Goal: Feedback & Contribution: Contribute content

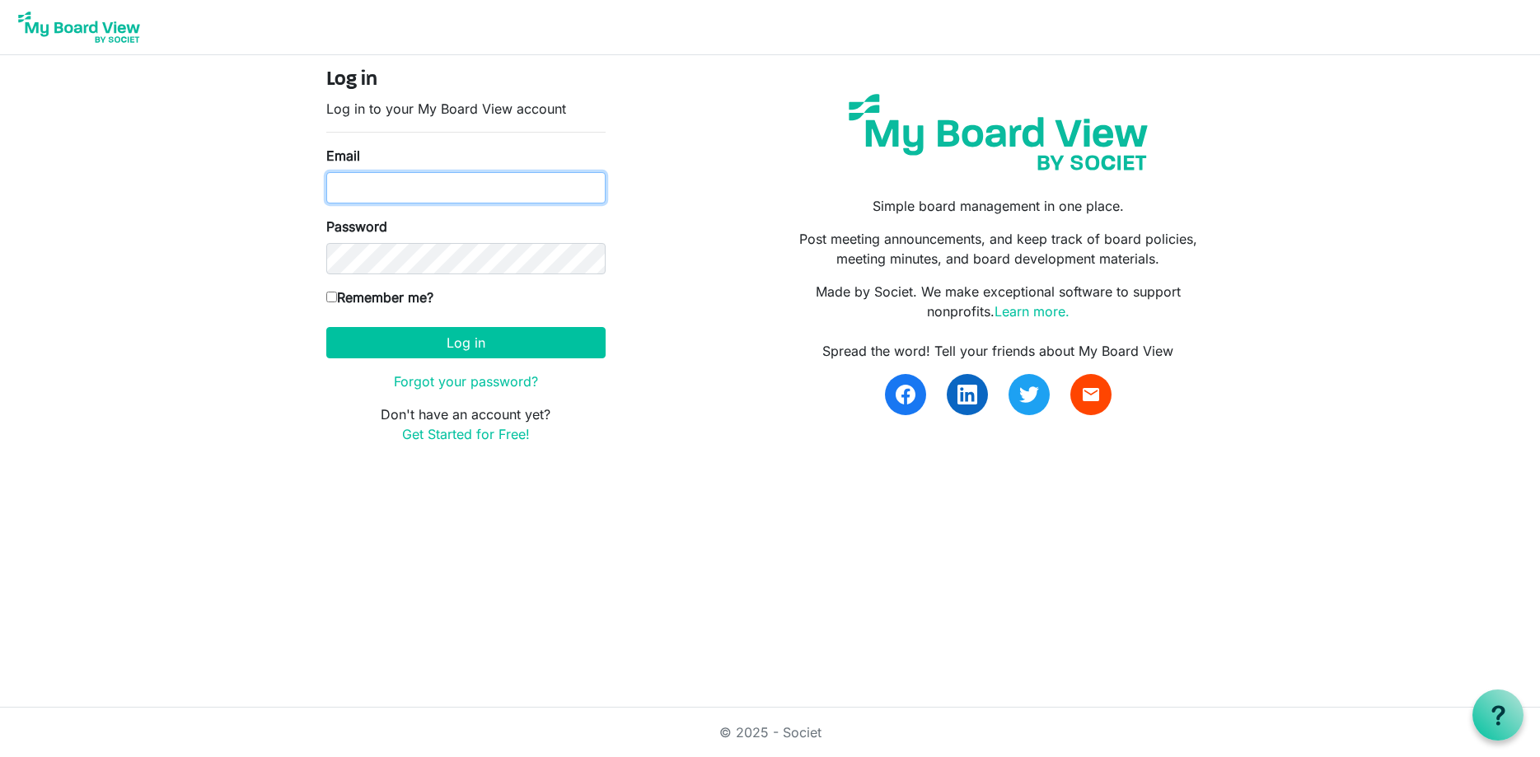
click at [457, 171] on div "Email" at bounding box center [465, 175] width 279 height 58
type input "gsaia@ccpdevelopment.com"
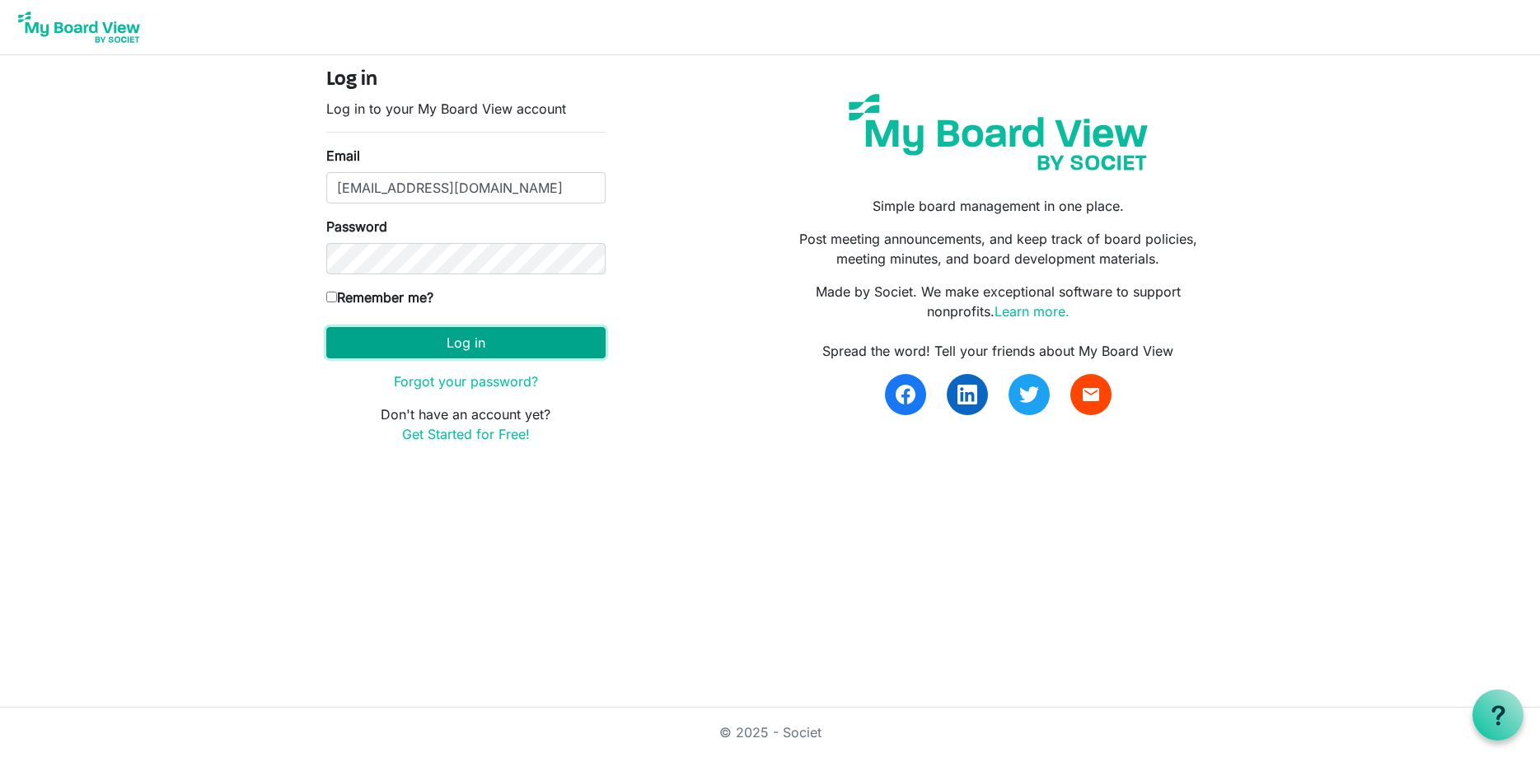
click at [483, 338] on button "Log in" at bounding box center [465, 342] width 279 height 31
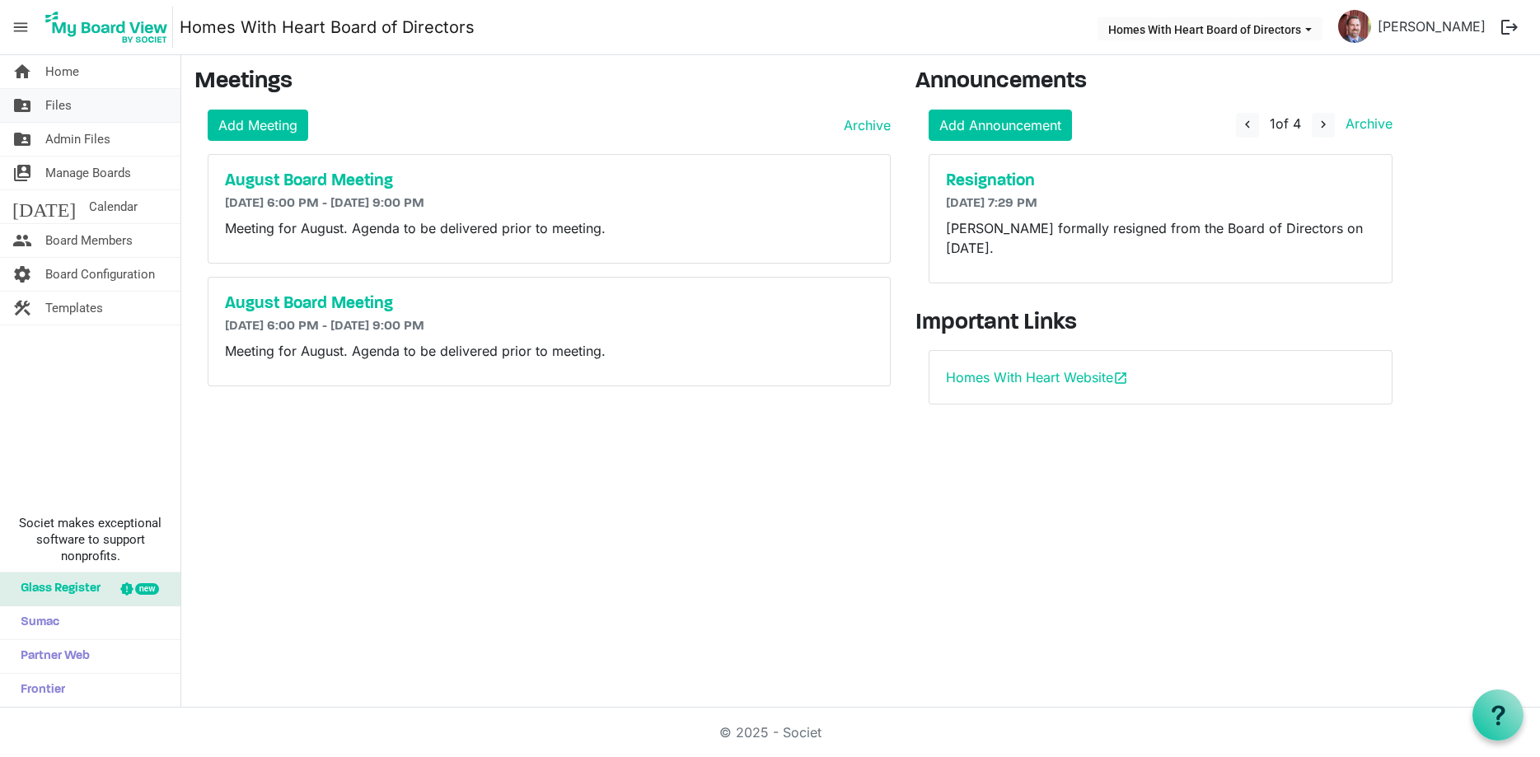
click at [59, 101] on span "Files" at bounding box center [58, 105] width 26 height 33
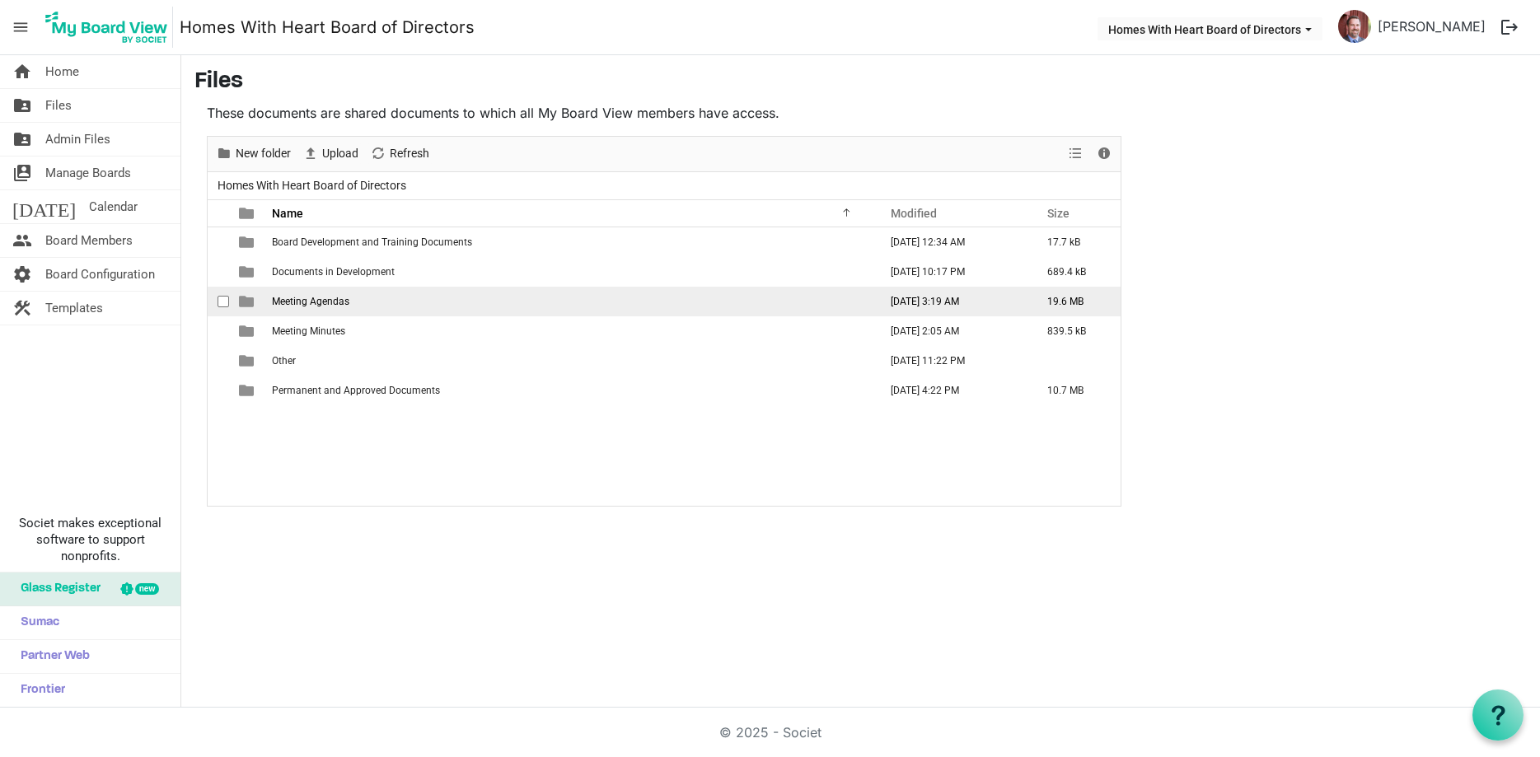
click at [296, 302] on span "Meeting Agendas" at bounding box center [310, 302] width 77 height 12
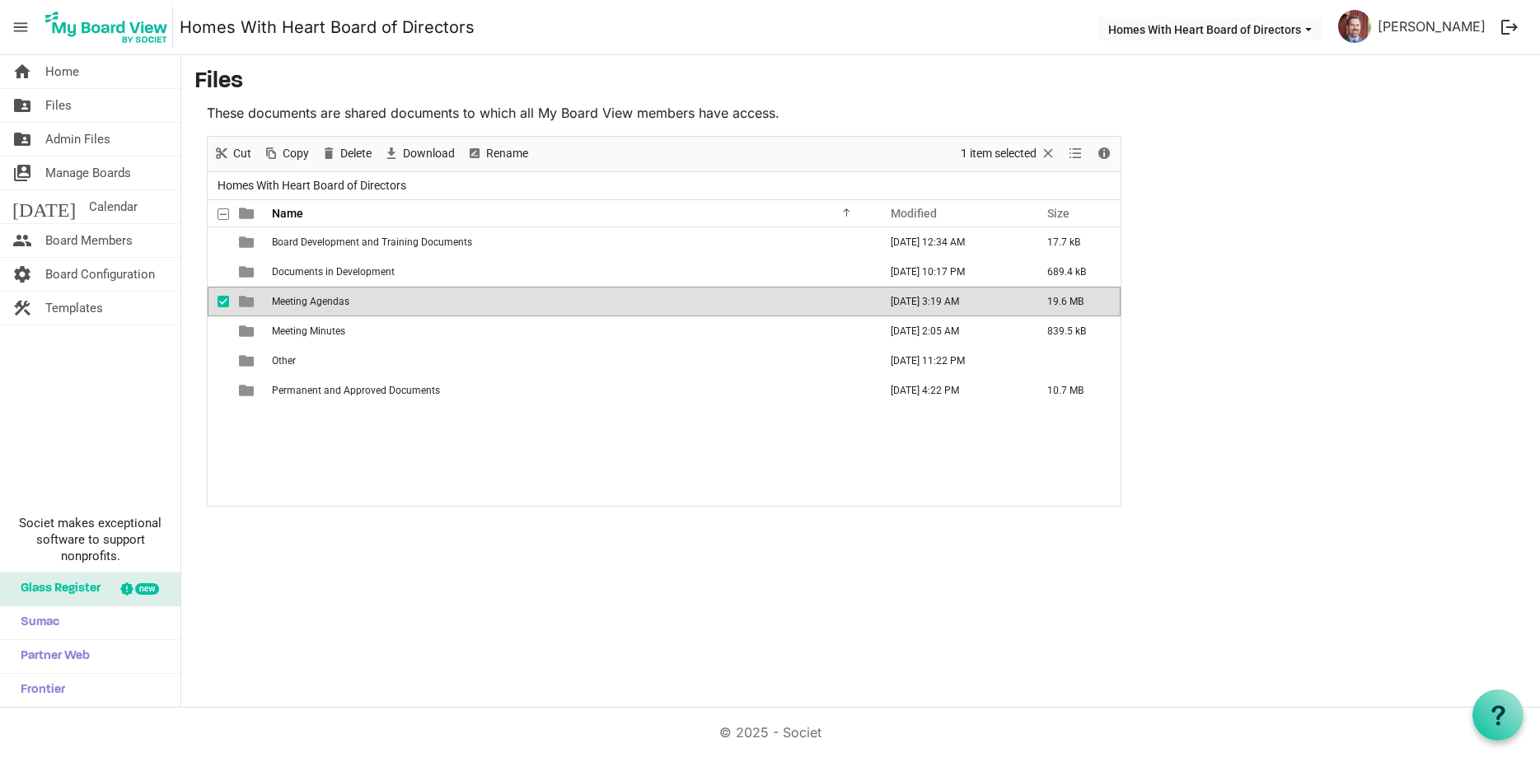
click at [296, 302] on span "Meeting Agendas" at bounding box center [310, 302] width 77 height 12
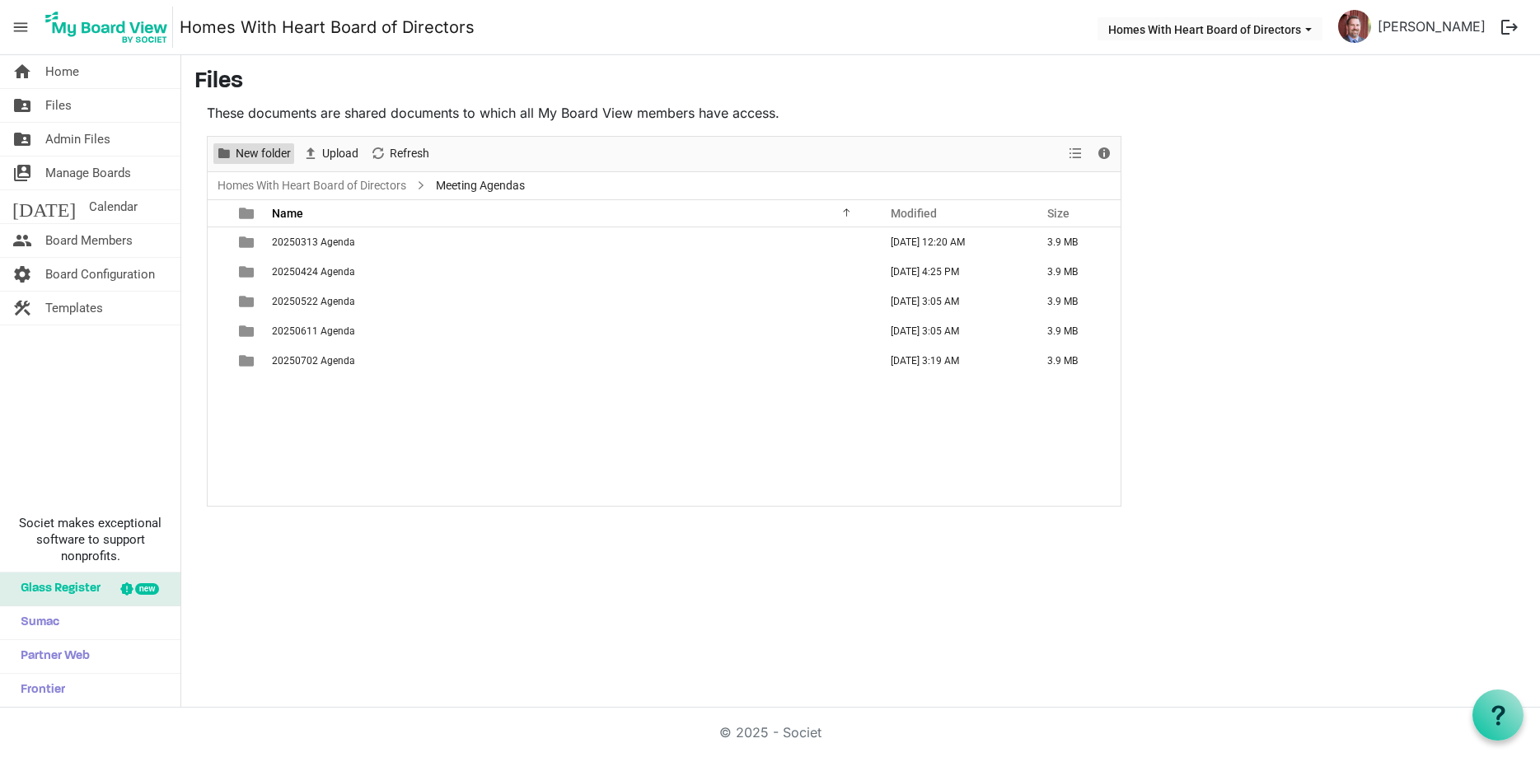
click at [249, 151] on span "New folder" at bounding box center [263, 153] width 58 height 21
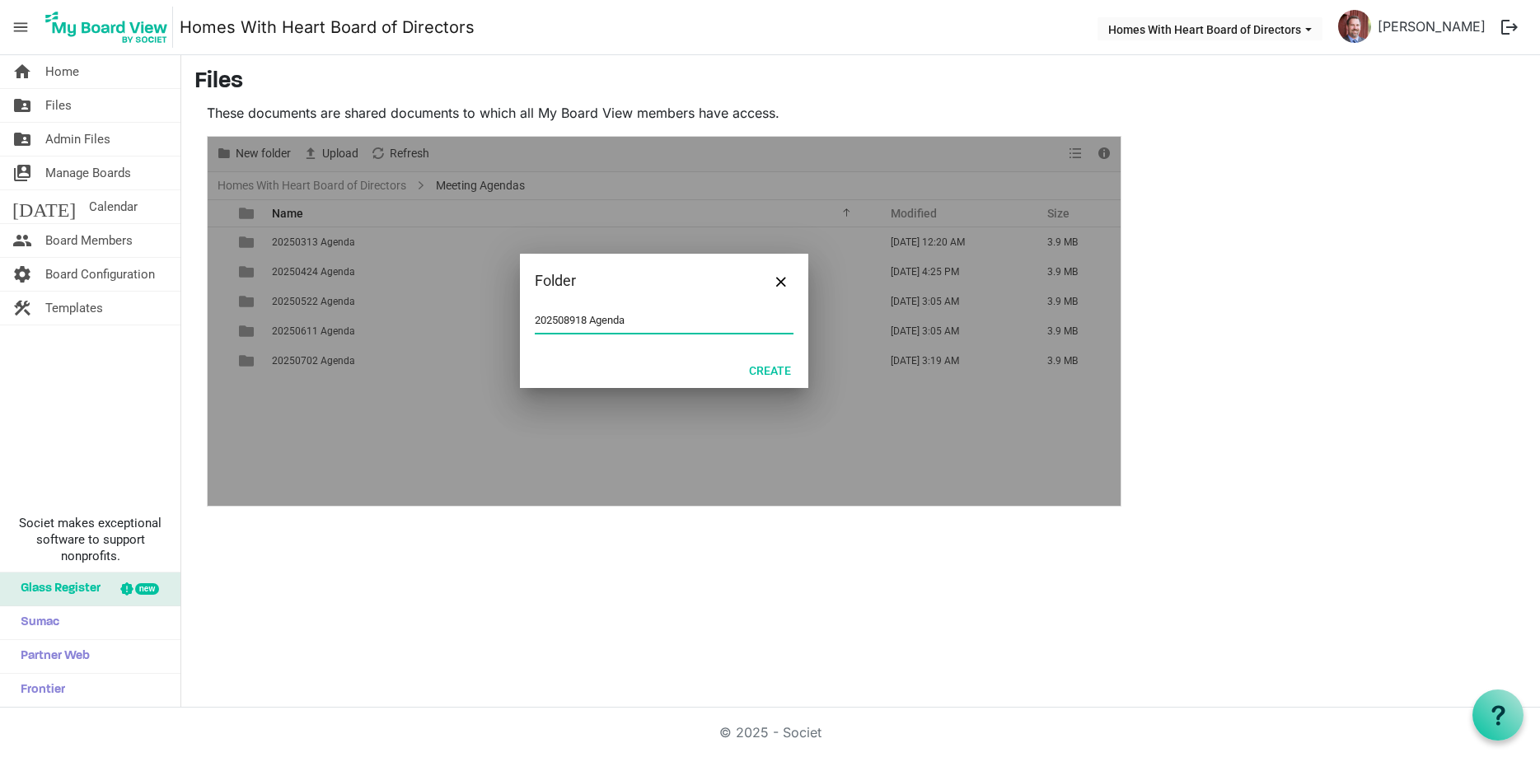
type input "202508918 Agenda"
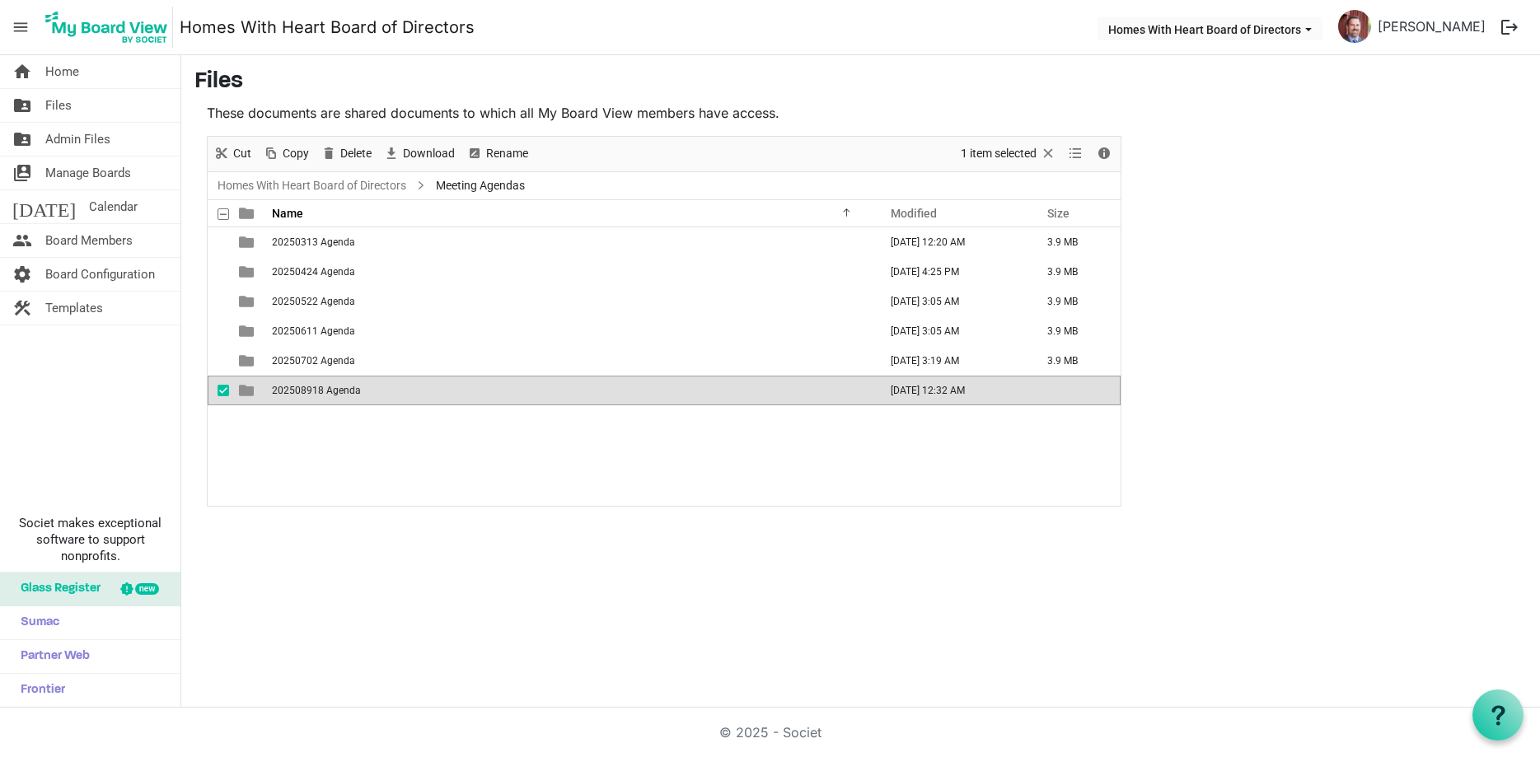
click at [291, 397] on td "202508918 Agenda" at bounding box center [570, 391] width 606 height 30
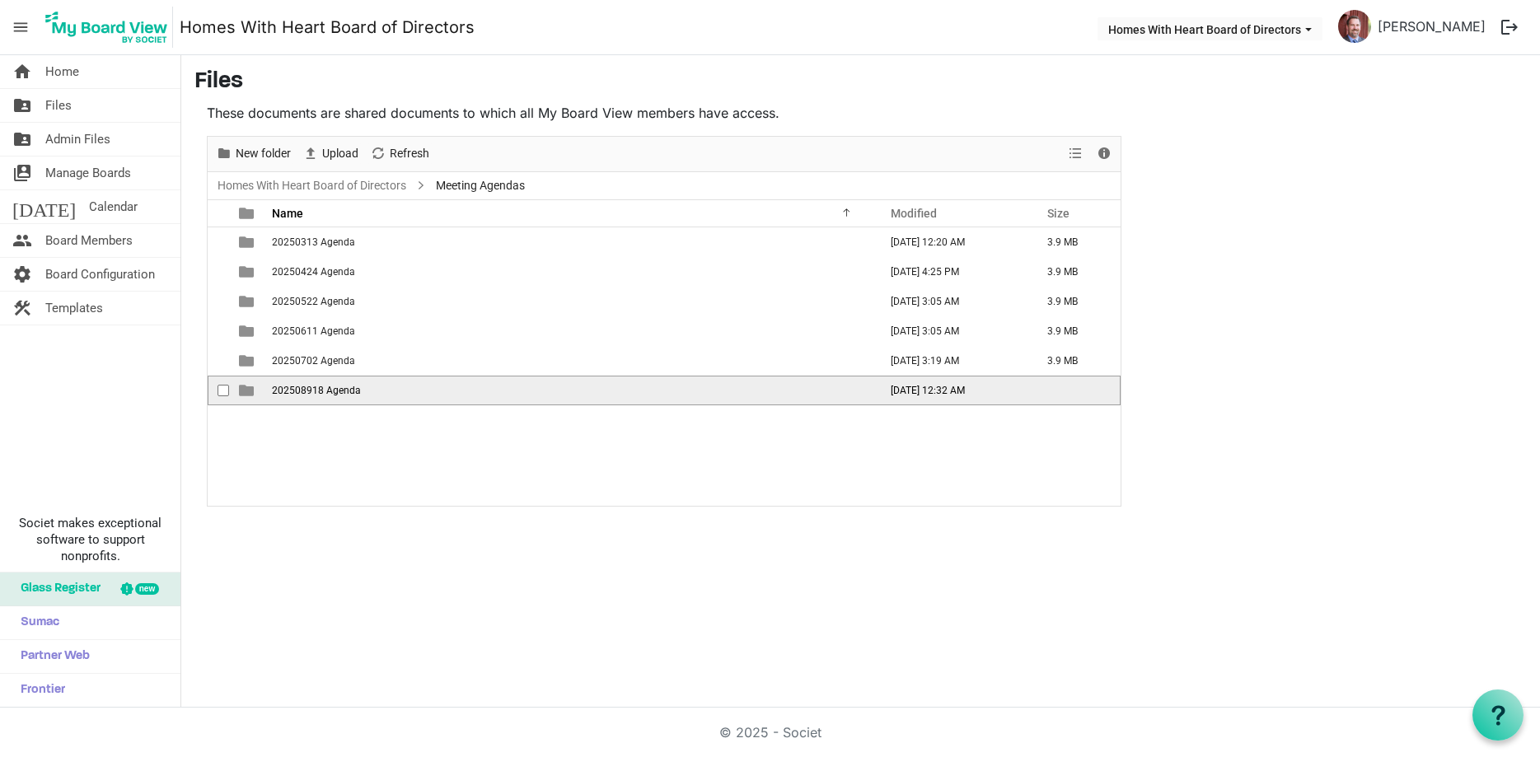
click at [291, 397] on td "202508918 Agenda" at bounding box center [570, 391] width 606 height 30
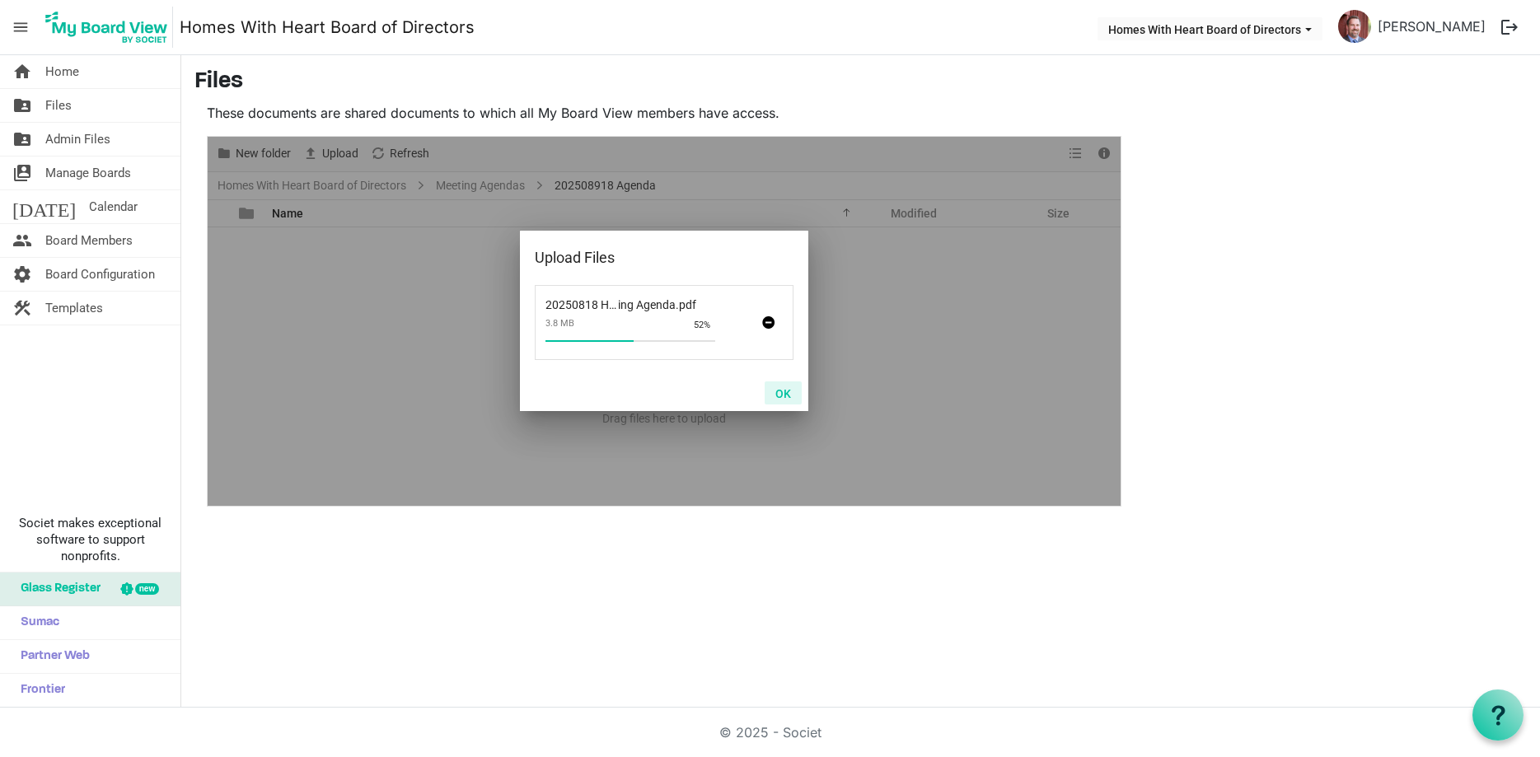
drag, startPoint x: 778, startPoint y: 398, endPoint x: 784, endPoint y: 405, distance: 8.8
click at [783, 404] on button "OK" at bounding box center [783, 392] width 37 height 23
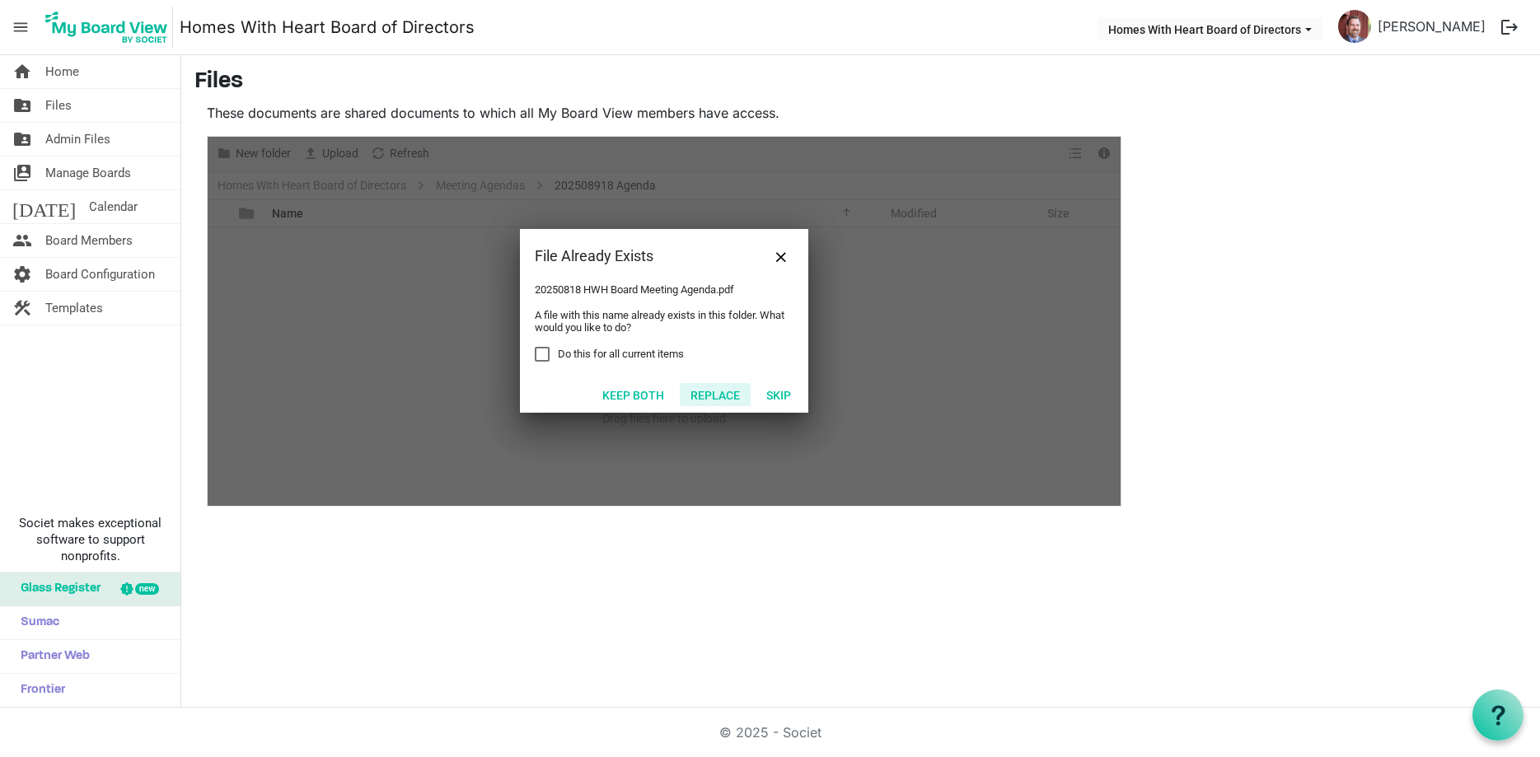
click at [715, 387] on button "Replace" at bounding box center [715, 394] width 71 height 23
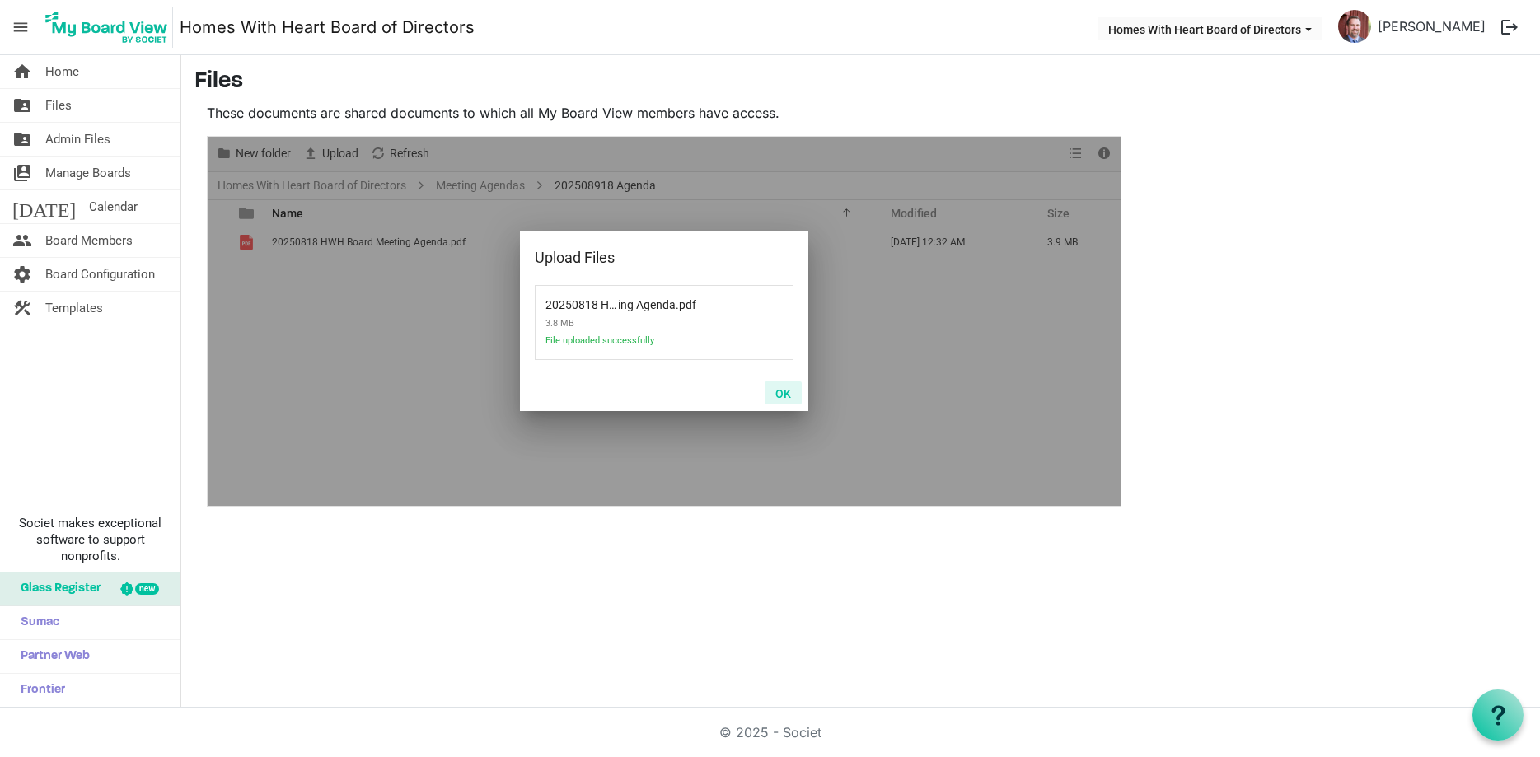
drag, startPoint x: 774, startPoint y: 392, endPoint x: 786, endPoint y: 403, distance: 16.4
click at [776, 394] on button "OK" at bounding box center [783, 392] width 37 height 23
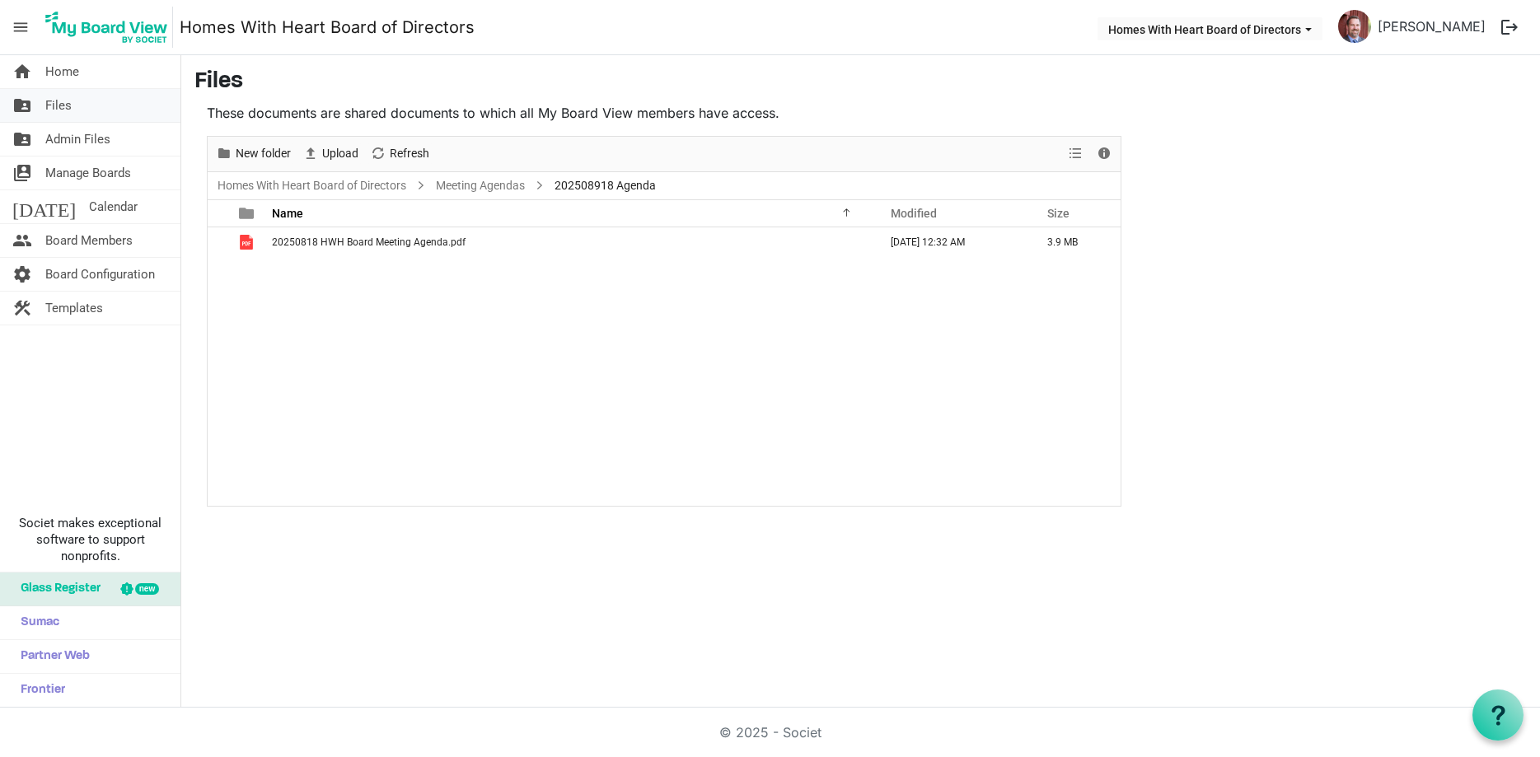
click at [49, 103] on span "Files" at bounding box center [58, 105] width 26 height 33
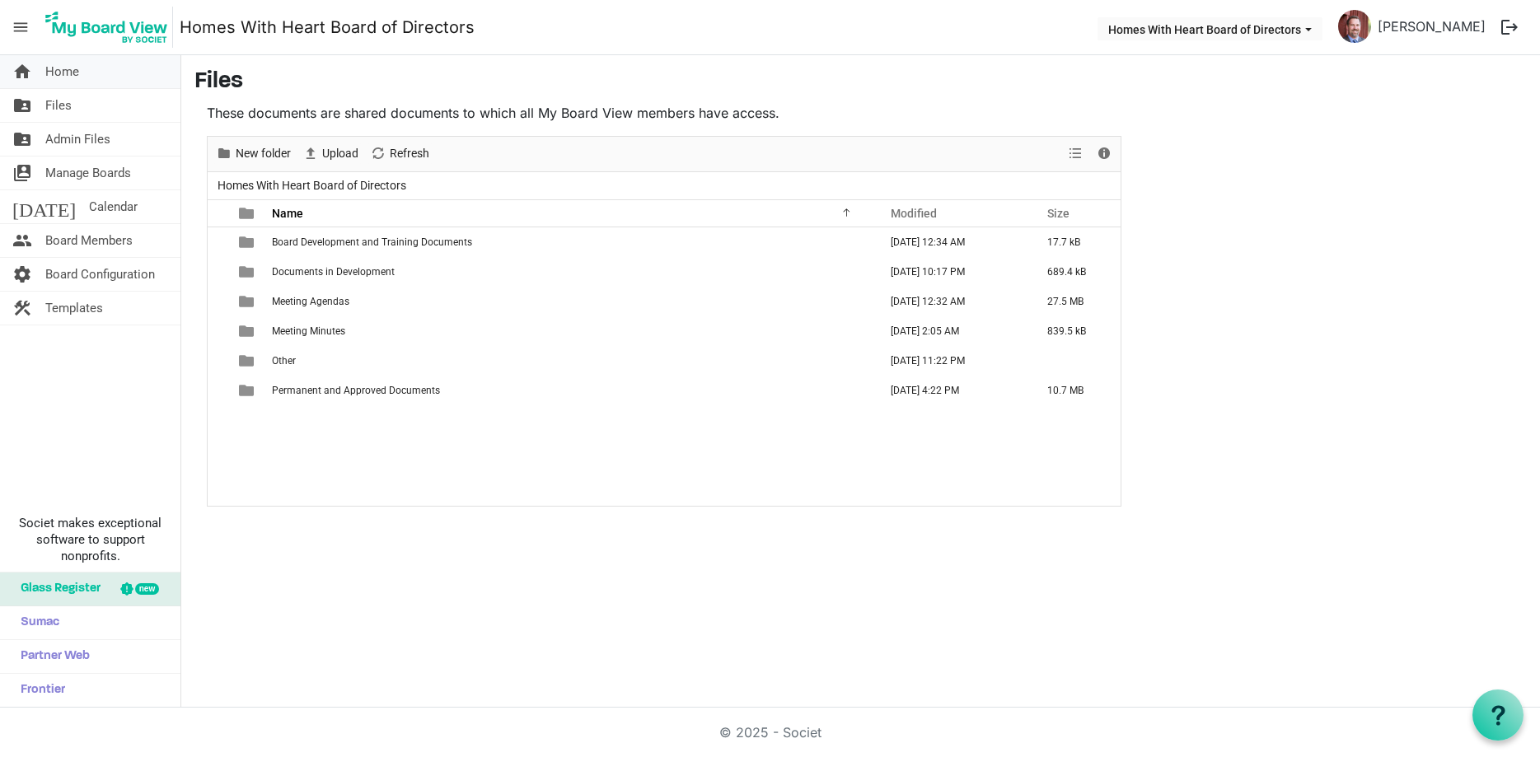
click at [63, 67] on span "Home" at bounding box center [62, 71] width 34 height 33
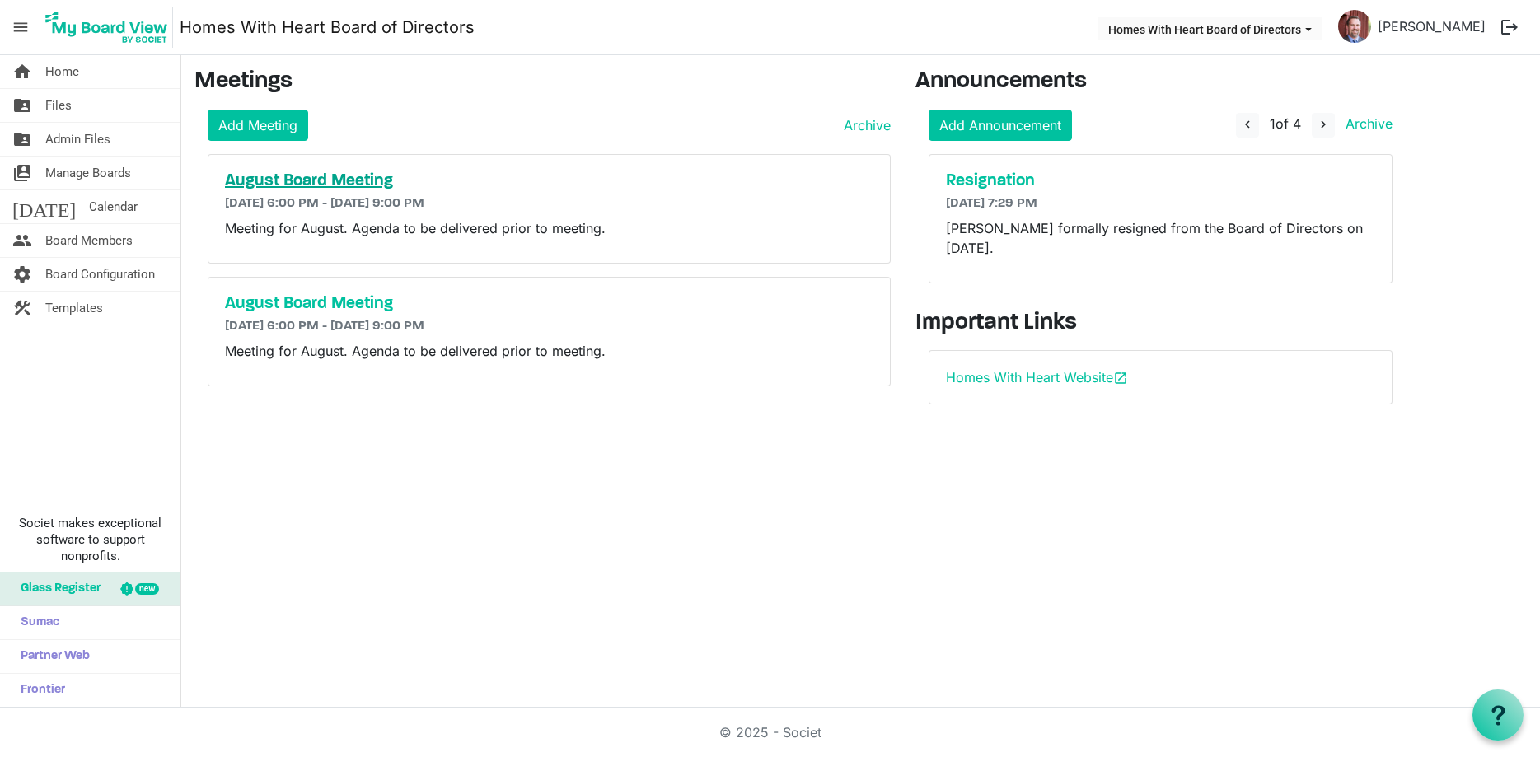
click at [381, 172] on h5 "August Board Meeting" at bounding box center [549, 181] width 648 height 20
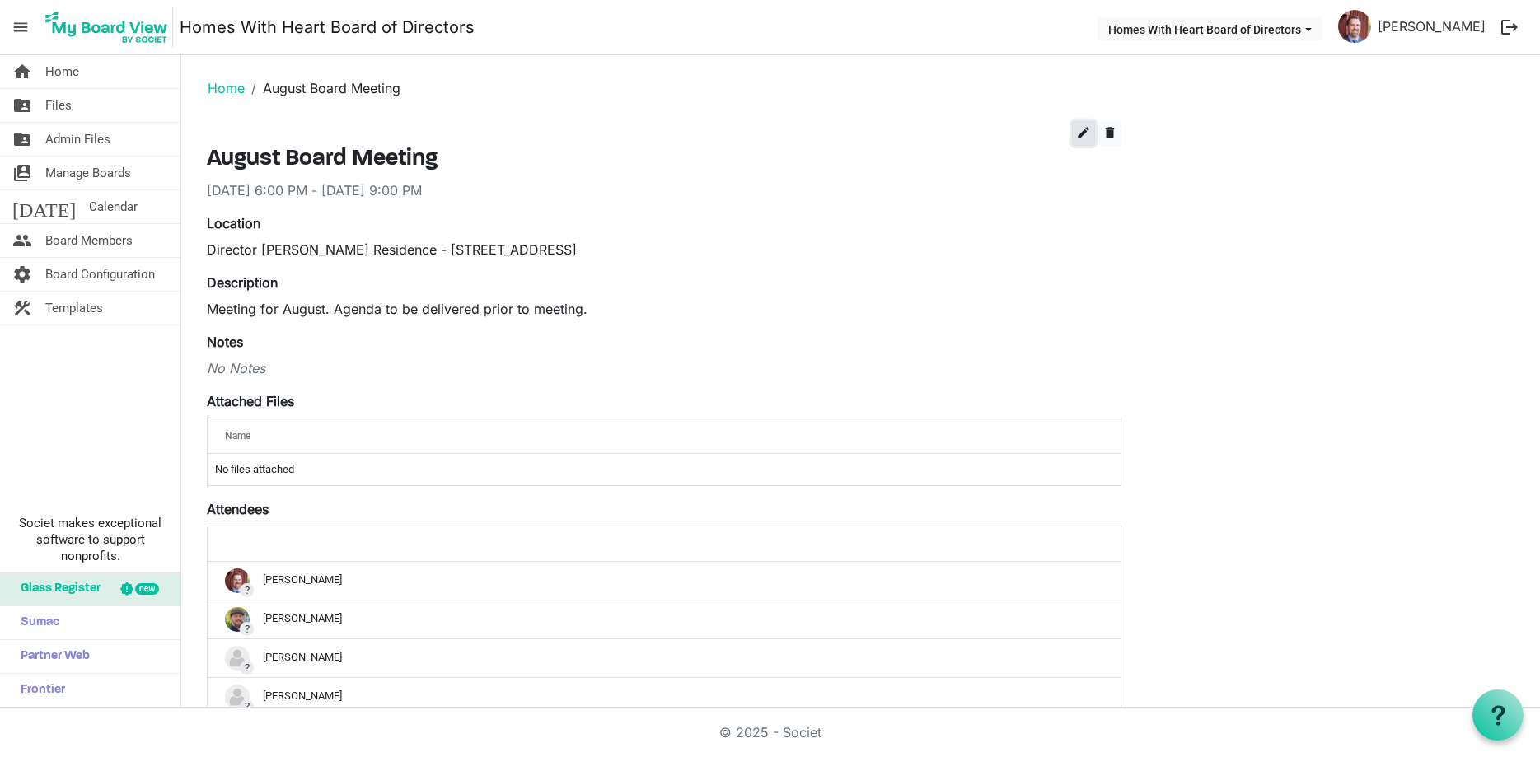
click at [1078, 130] on span "edit" at bounding box center [1083, 132] width 15 height 15
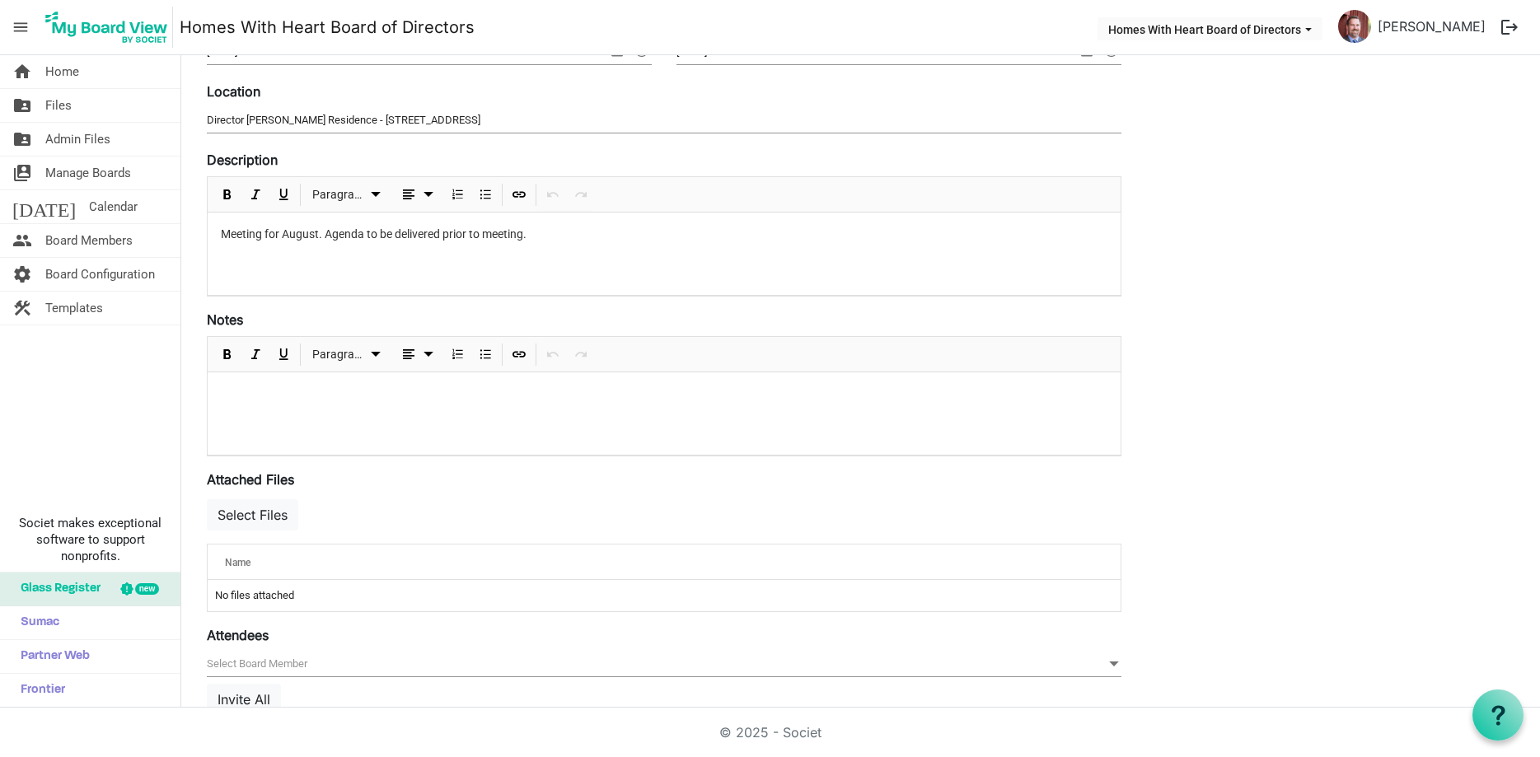
scroll to position [198, 0]
click at [267, 516] on button "Select Files" at bounding box center [252, 512] width 91 height 31
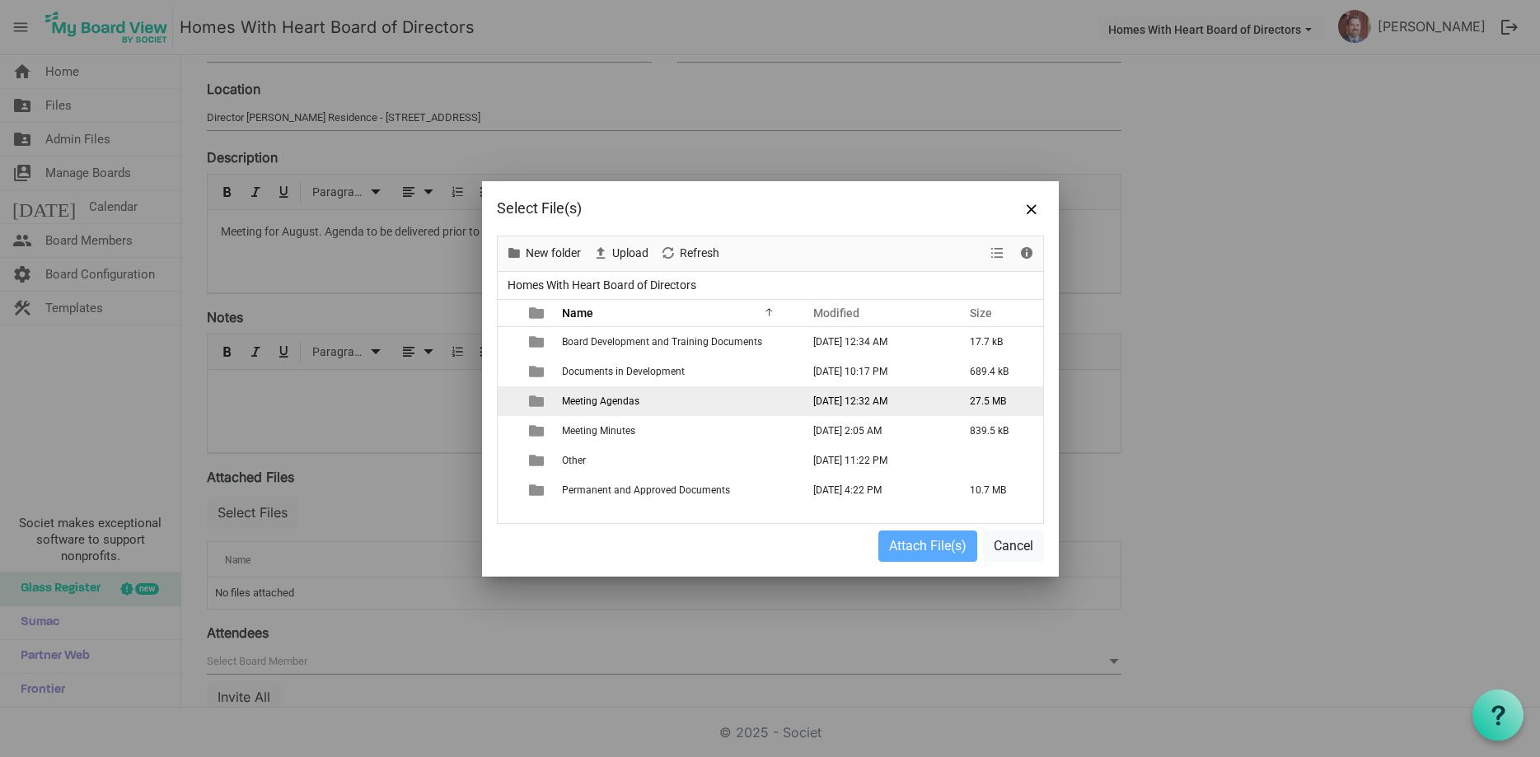
click at [622, 405] on span "Meeting Agendas" at bounding box center [600, 401] width 77 height 12
click at [622, 404] on span "Meeting Agendas" at bounding box center [600, 401] width 77 height 12
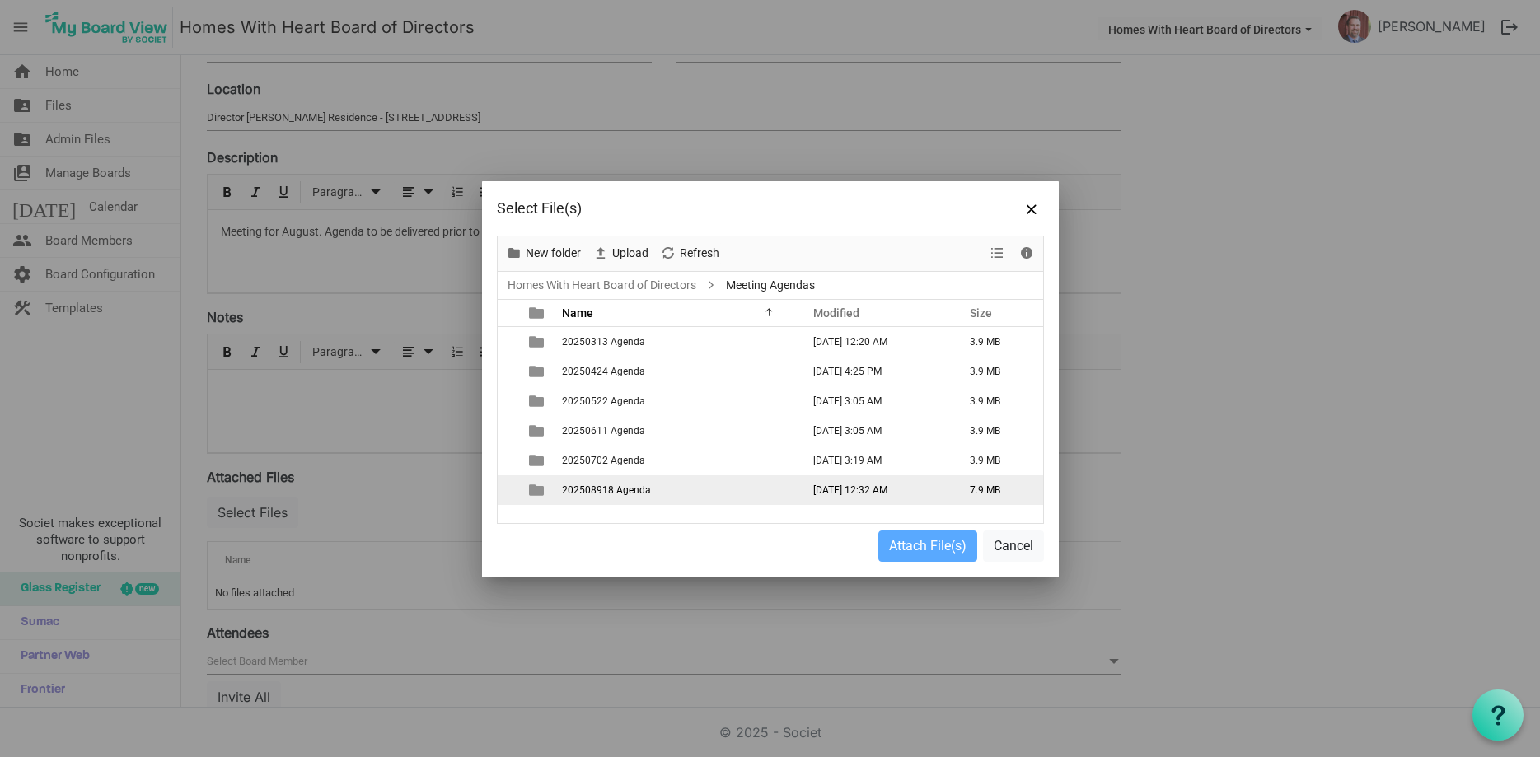
click at [601, 493] on span "202508918 Agenda" at bounding box center [606, 490] width 89 height 12
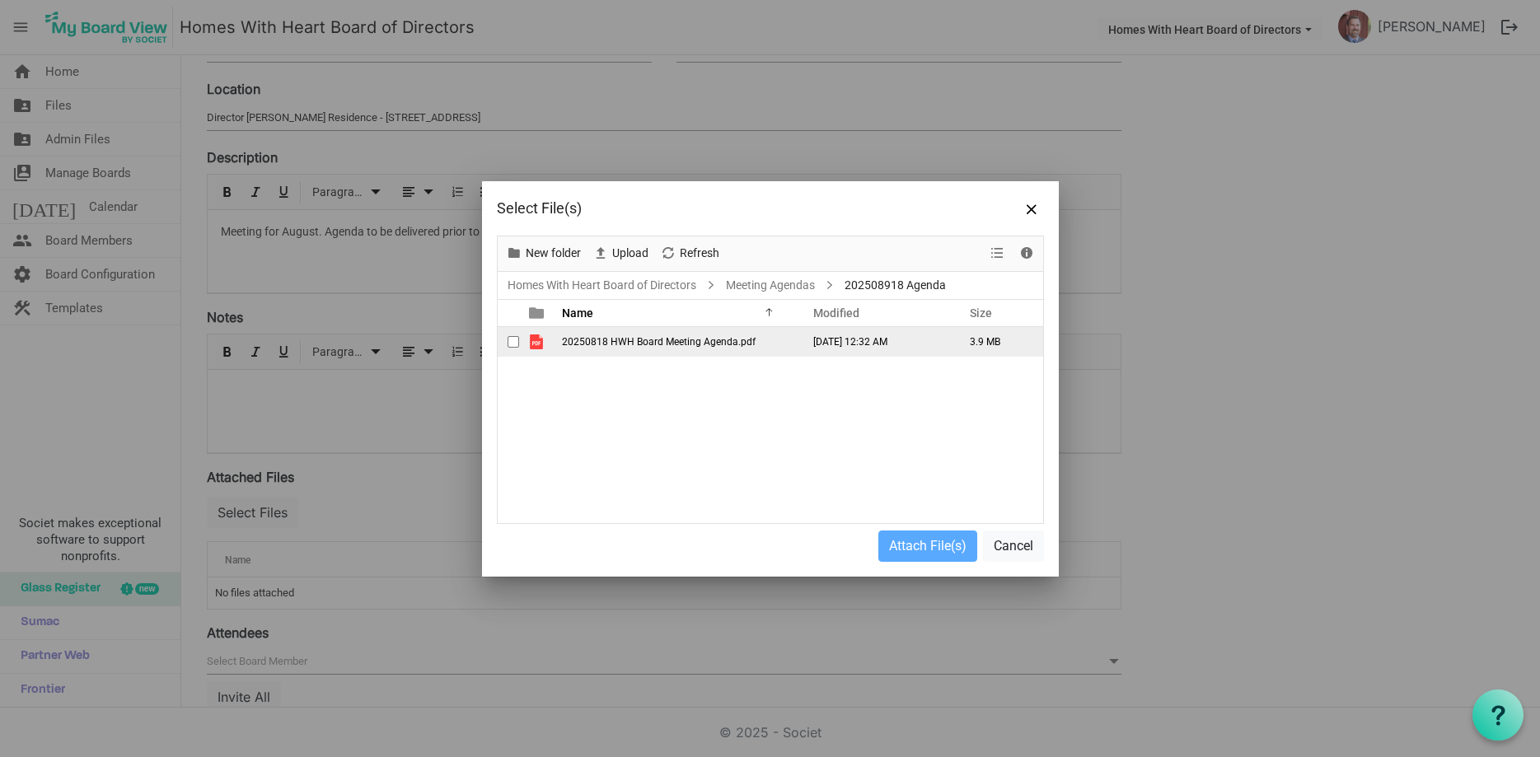
click at [730, 340] on span "20250818 HWH Board Meeting Agenda.pdf" at bounding box center [659, 342] width 194 height 12
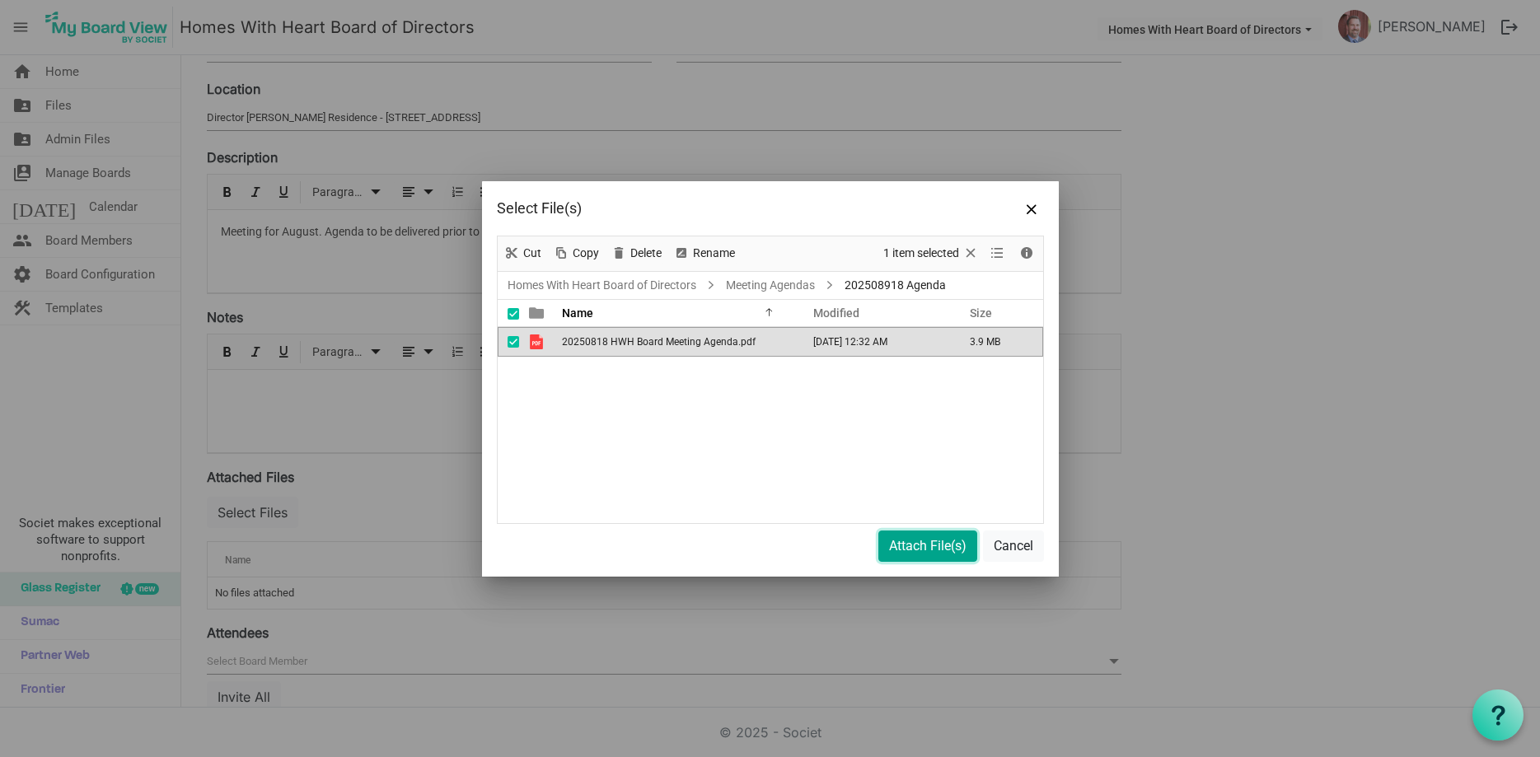
click at [929, 538] on button "Attach File(s)" at bounding box center [927, 546] width 99 height 31
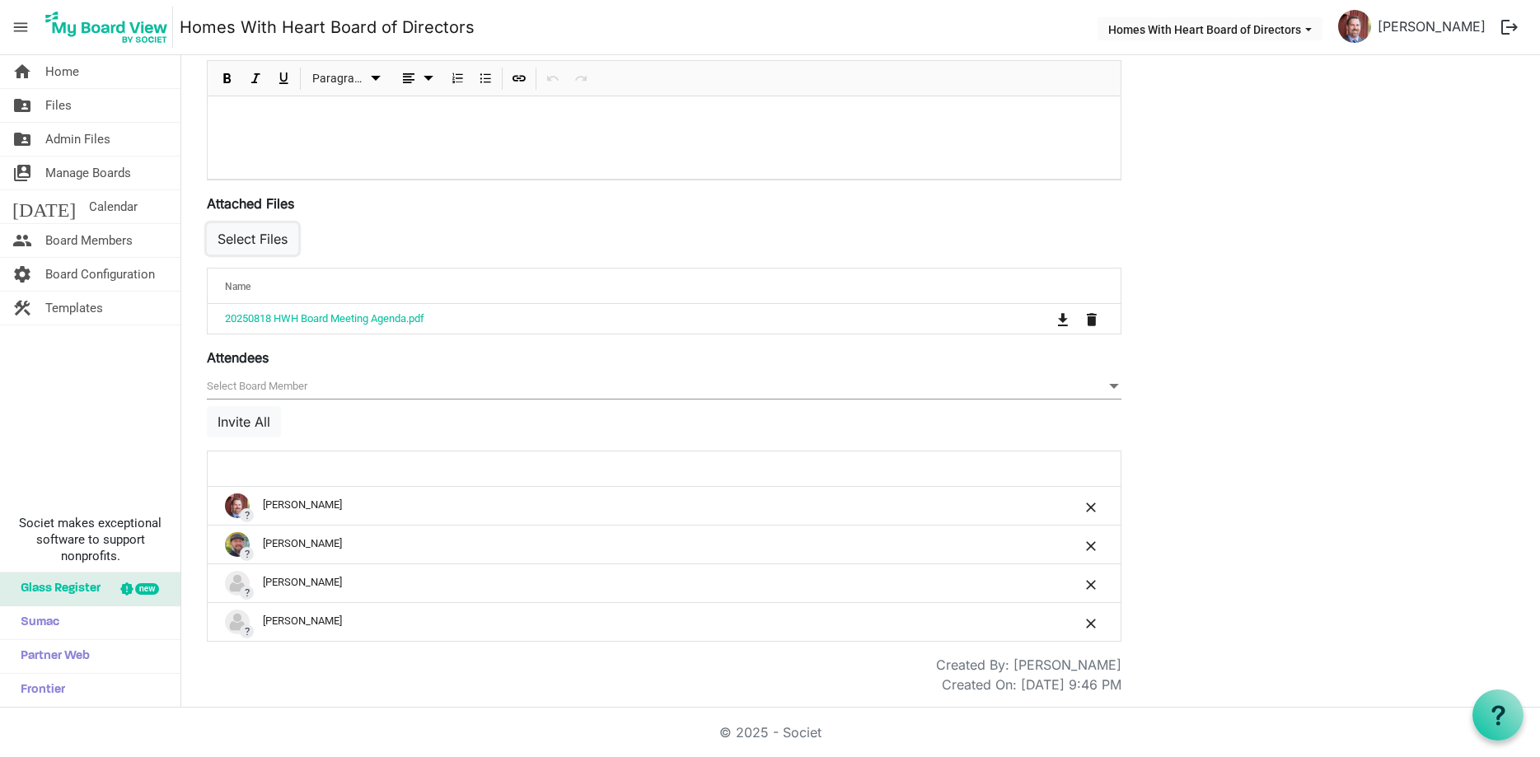
scroll to position [0, 0]
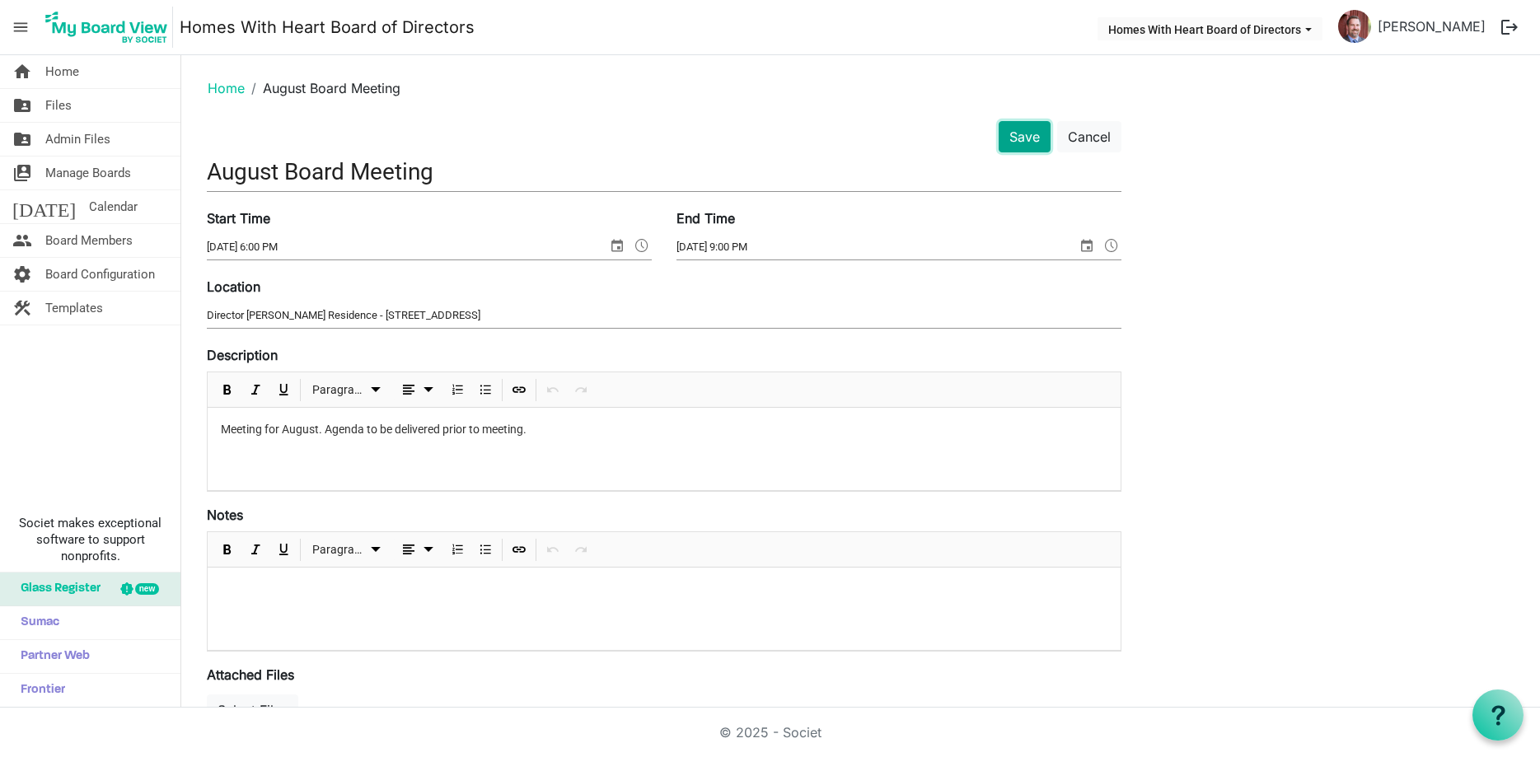
click at [1039, 129] on button "Save" at bounding box center [1025, 136] width 52 height 31
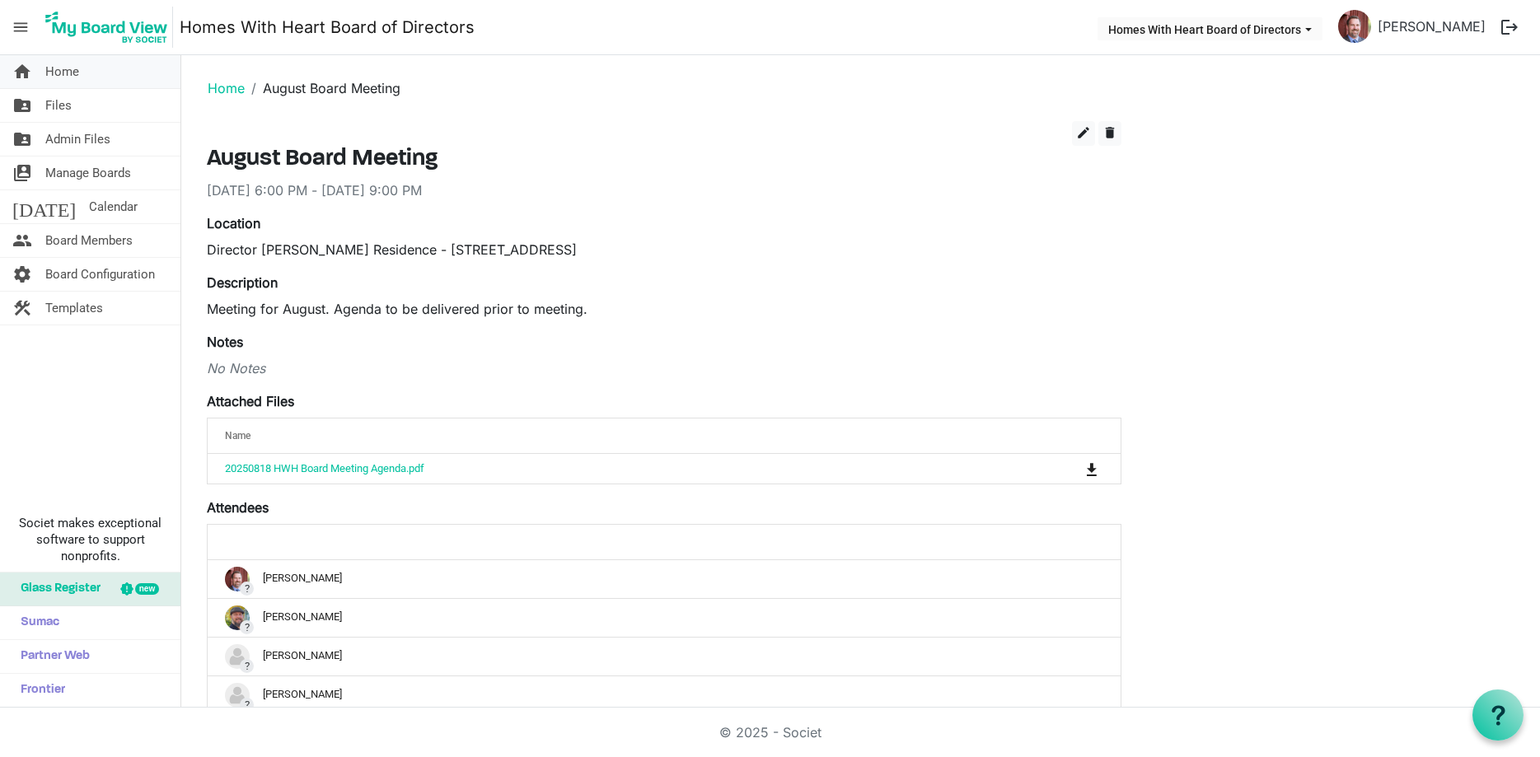
click at [67, 72] on span "Home" at bounding box center [62, 71] width 34 height 33
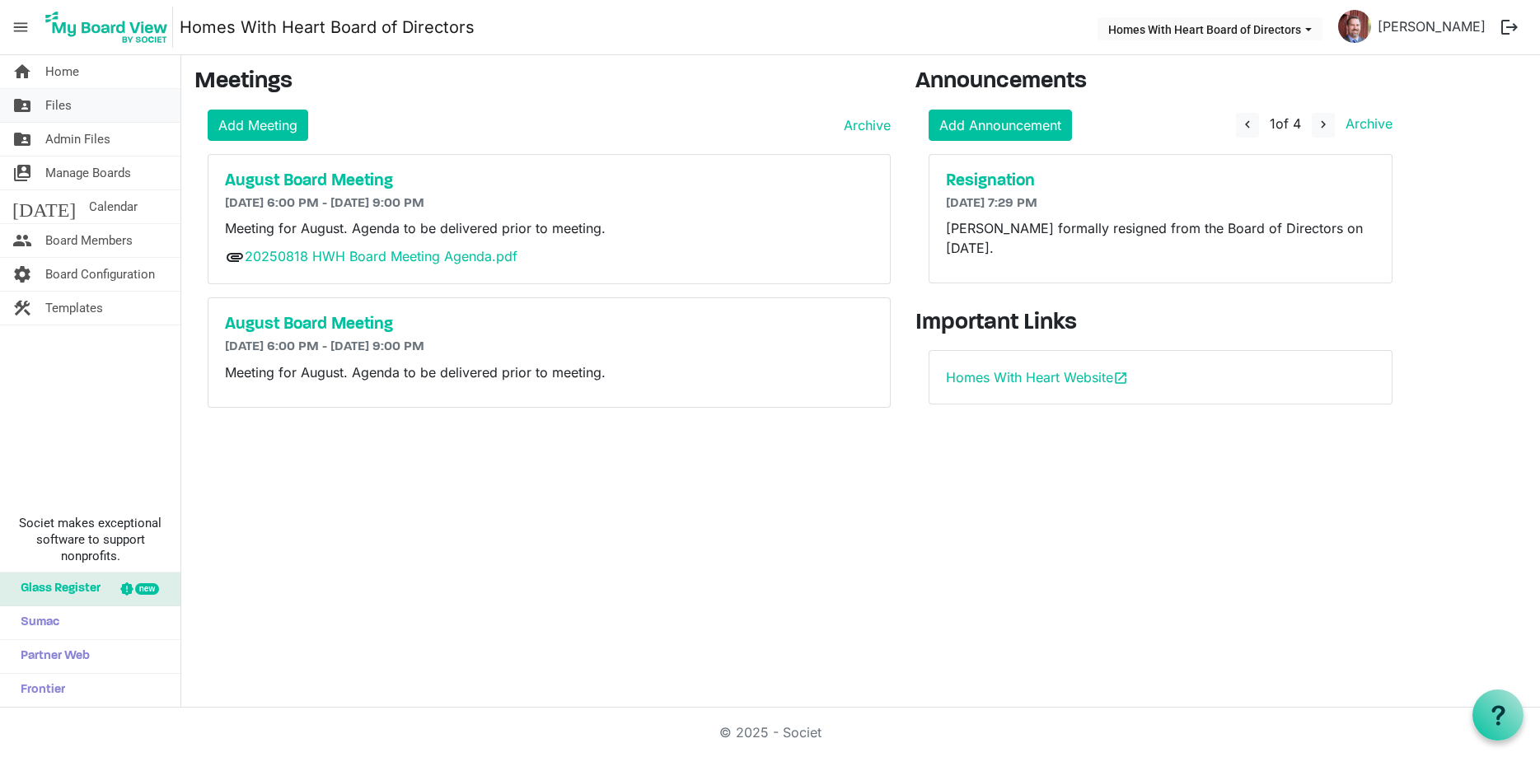
click at [69, 108] on span "Files" at bounding box center [58, 105] width 26 height 33
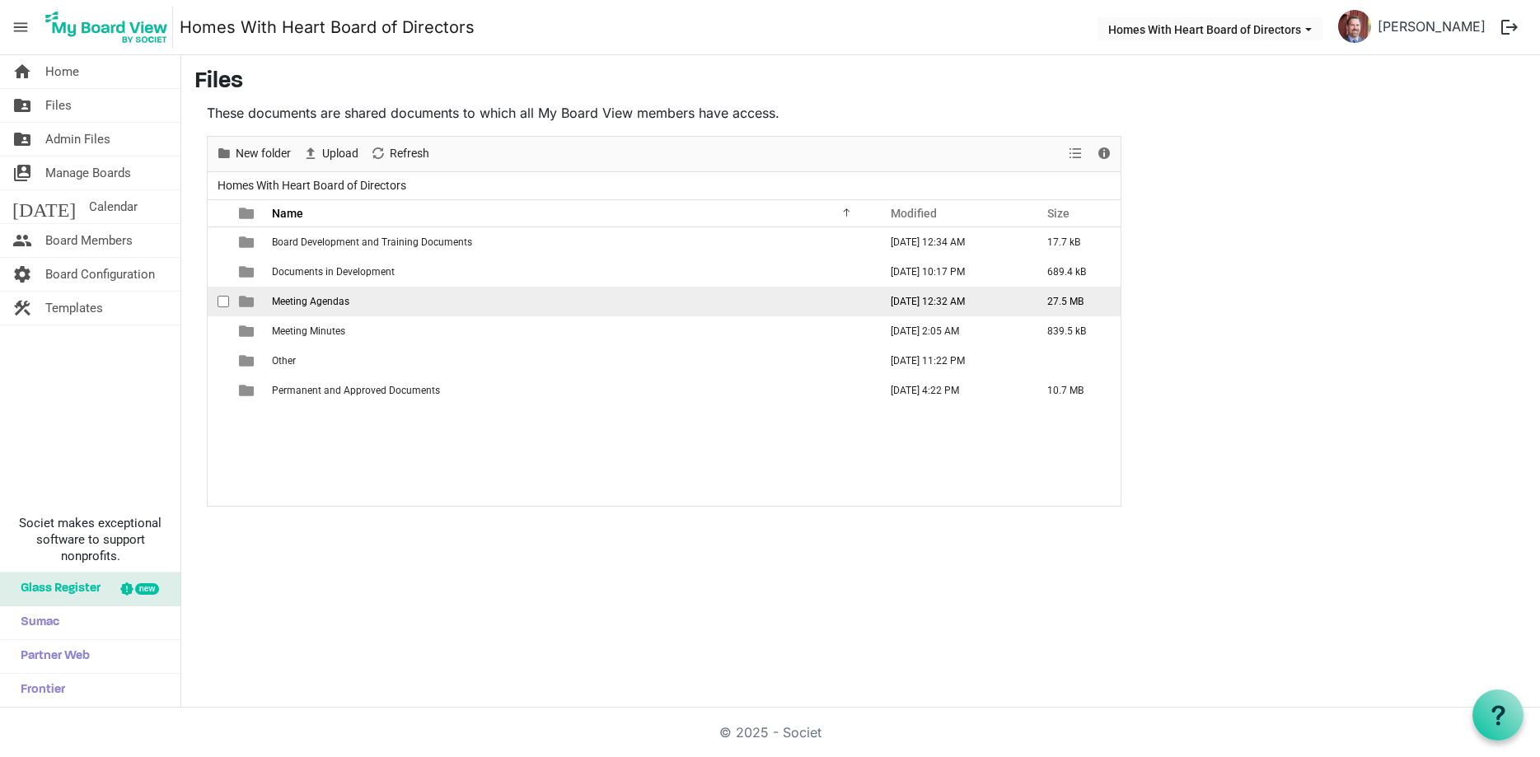
click at [314, 303] on span "Meeting Agendas" at bounding box center [310, 302] width 77 height 12
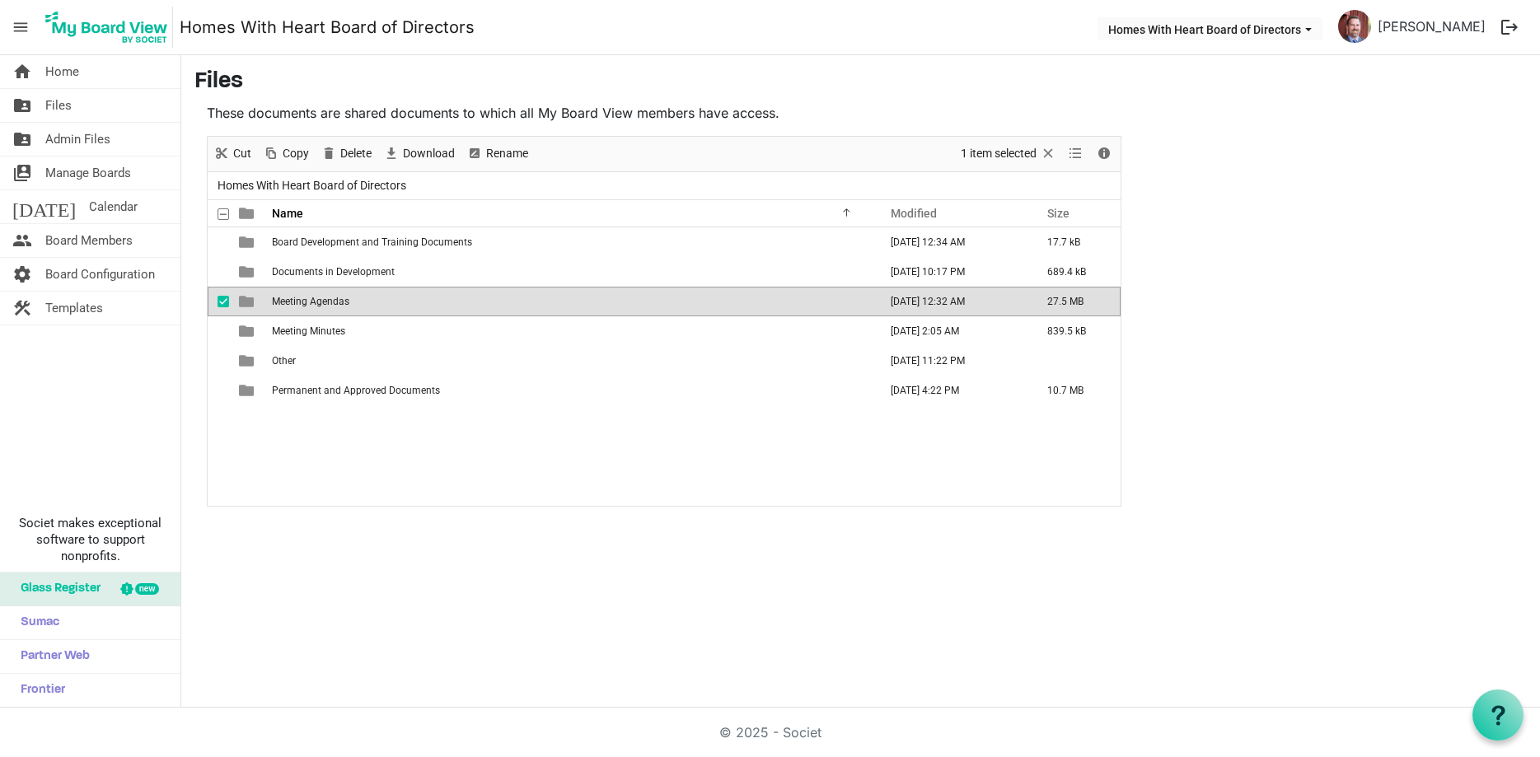
click at [319, 307] on td "Meeting Agendas" at bounding box center [570, 302] width 606 height 30
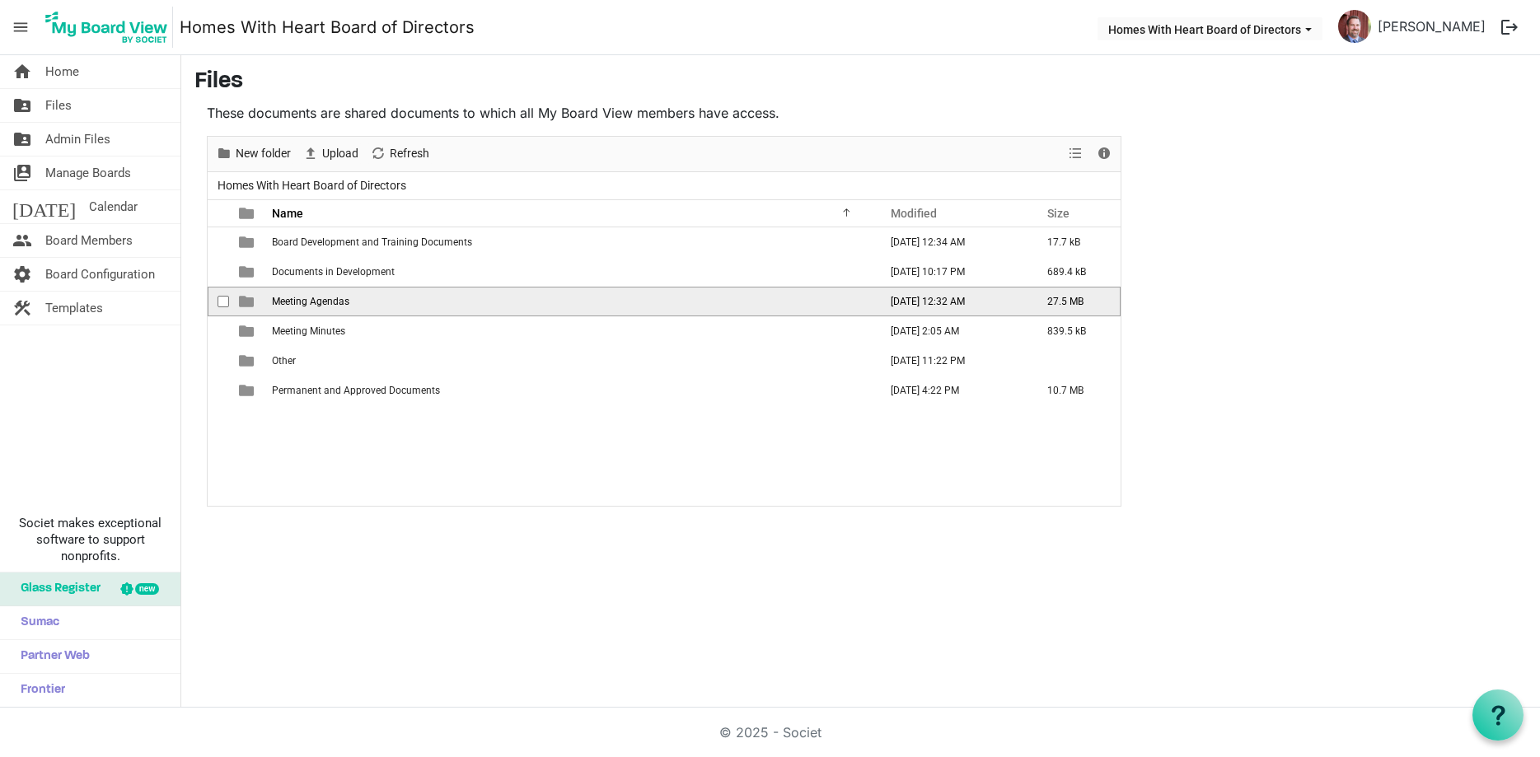
click at [319, 306] on td "Meeting Agendas" at bounding box center [570, 302] width 606 height 30
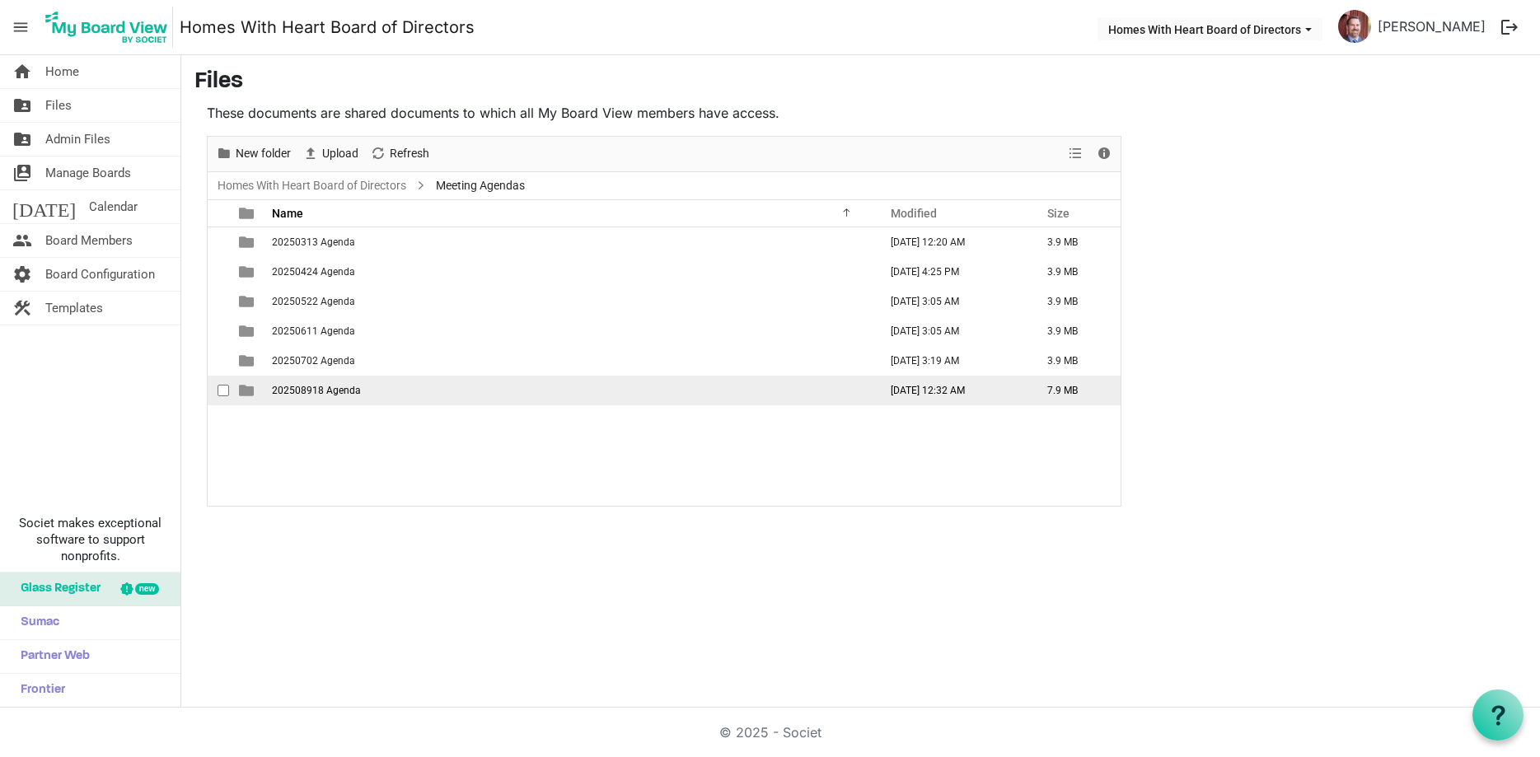
click at [340, 392] on span "202508918 Agenda" at bounding box center [316, 391] width 89 height 12
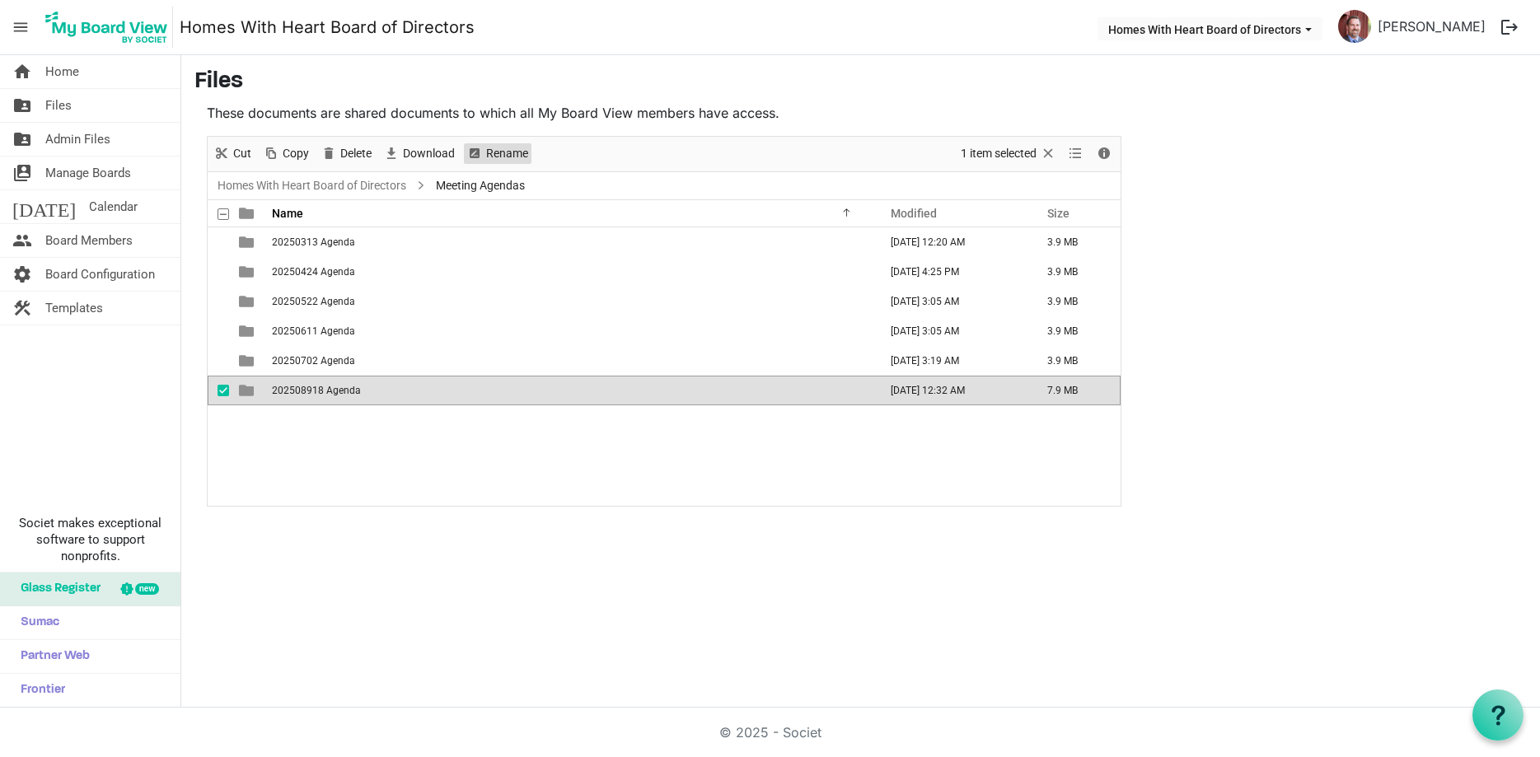
click at [472, 162] on span "Rename" at bounding box center [475, 153] width 20 height 21
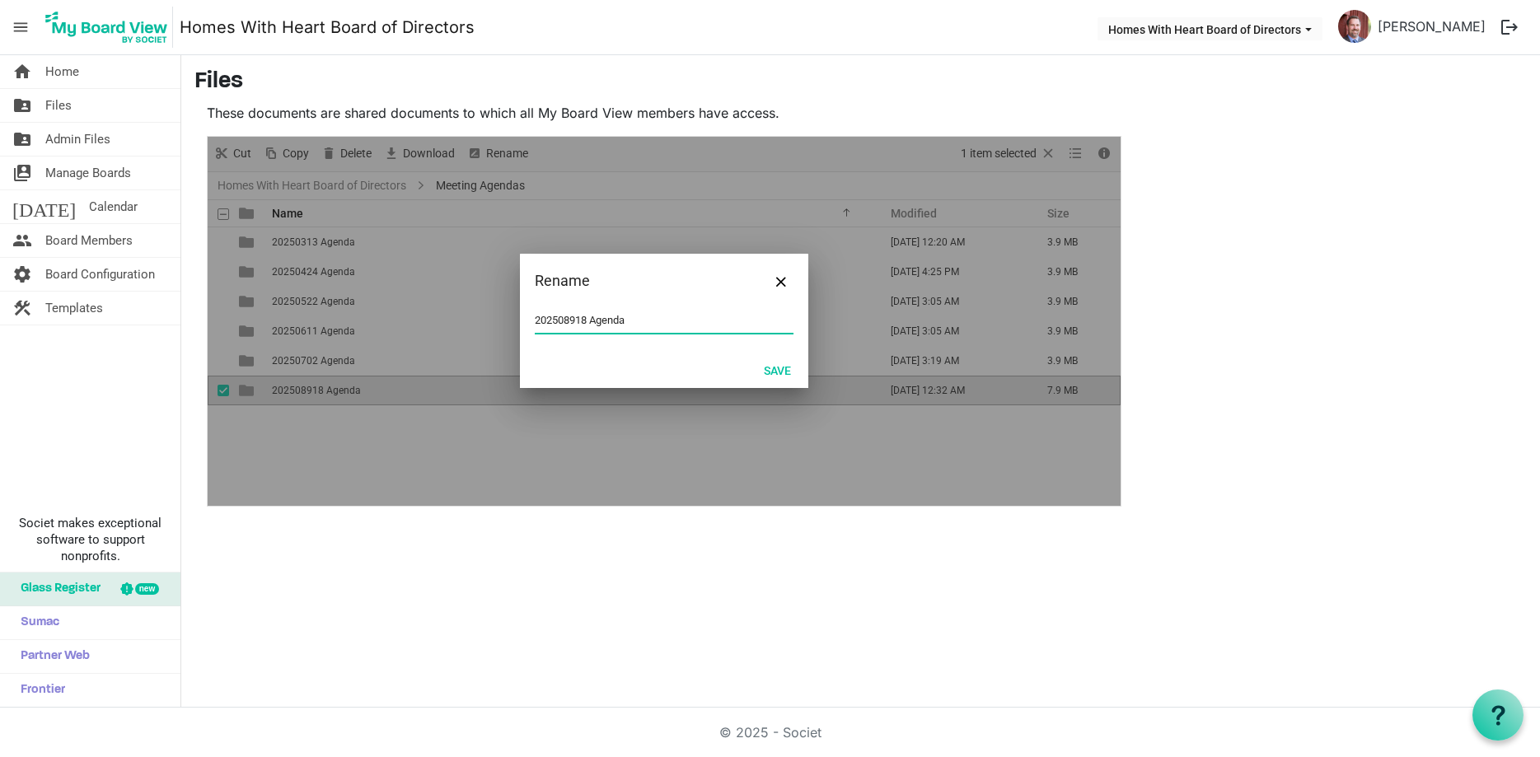
click at [578, 320] on input "202508918 Agenda" at bounding box center [664, 320] width 259 height 25
type input "20250818 Agenda"
click at [774, 363] on button "Save" at bounding box center [777, 369] width 49 height 23
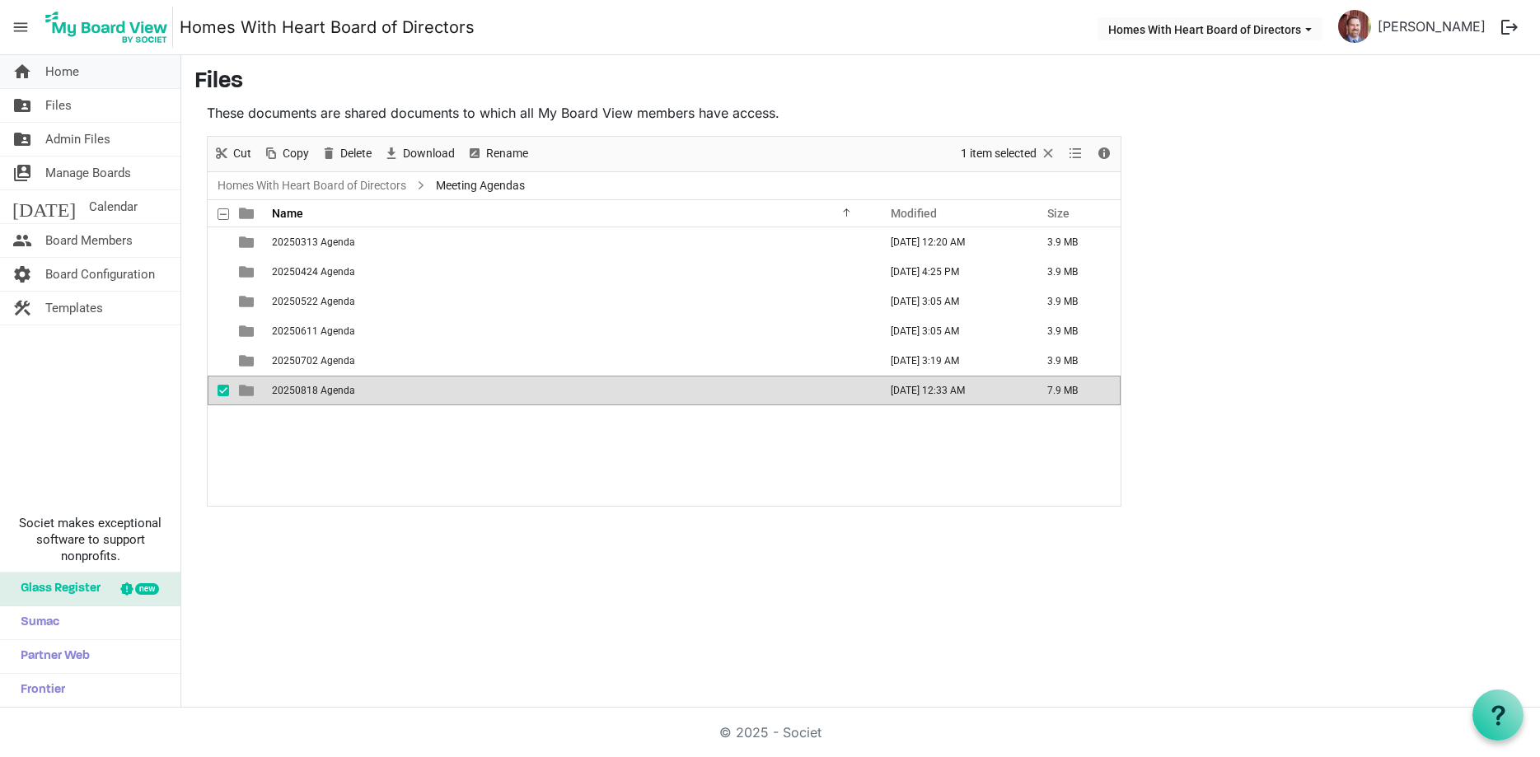
click at [65, 77] on span "Home" at bounding box center [62, 71] width 34 height 33
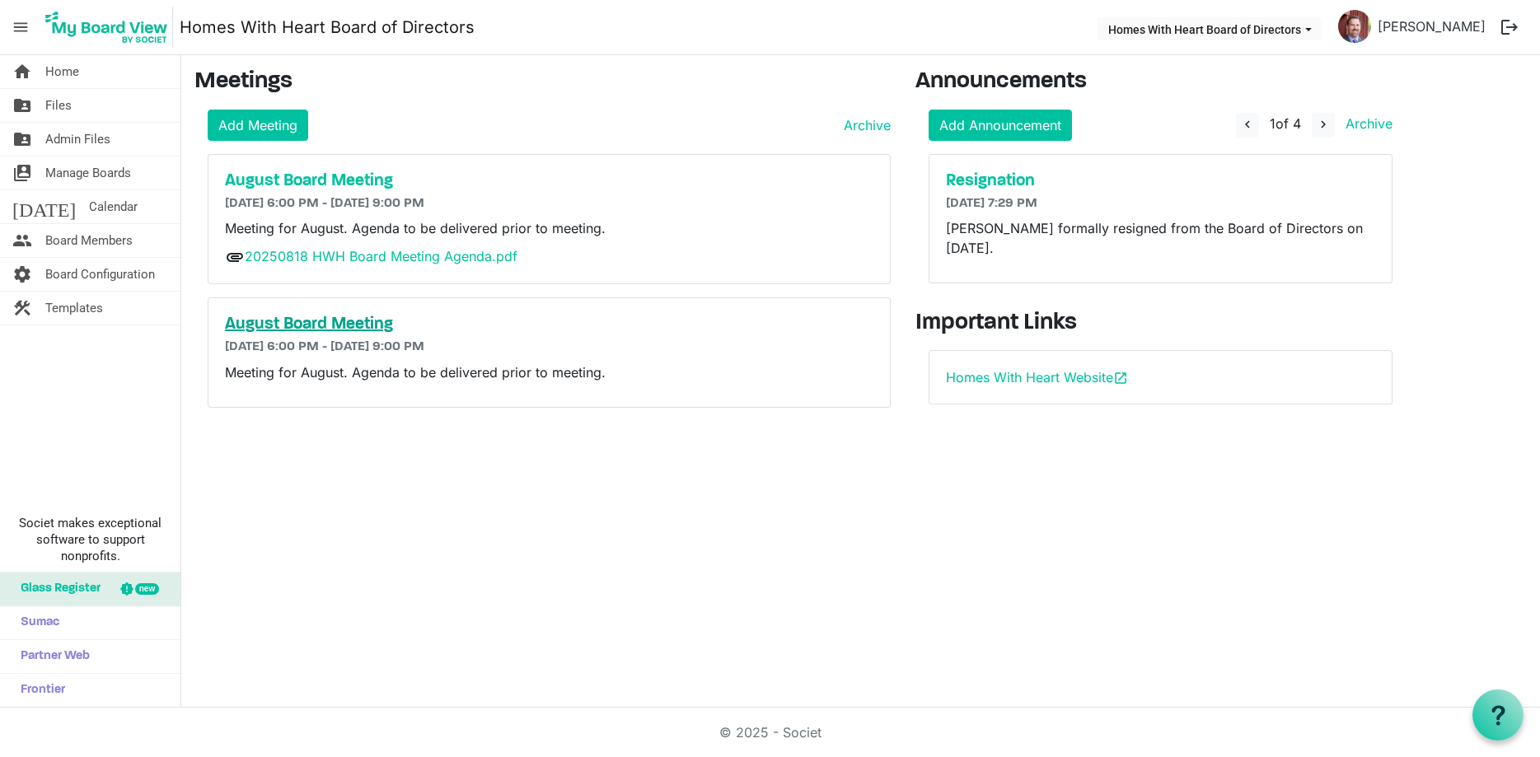
click at [274, 325] on h5 "August Board Meeting" at bounding box center [549, 325] width 648 height 20
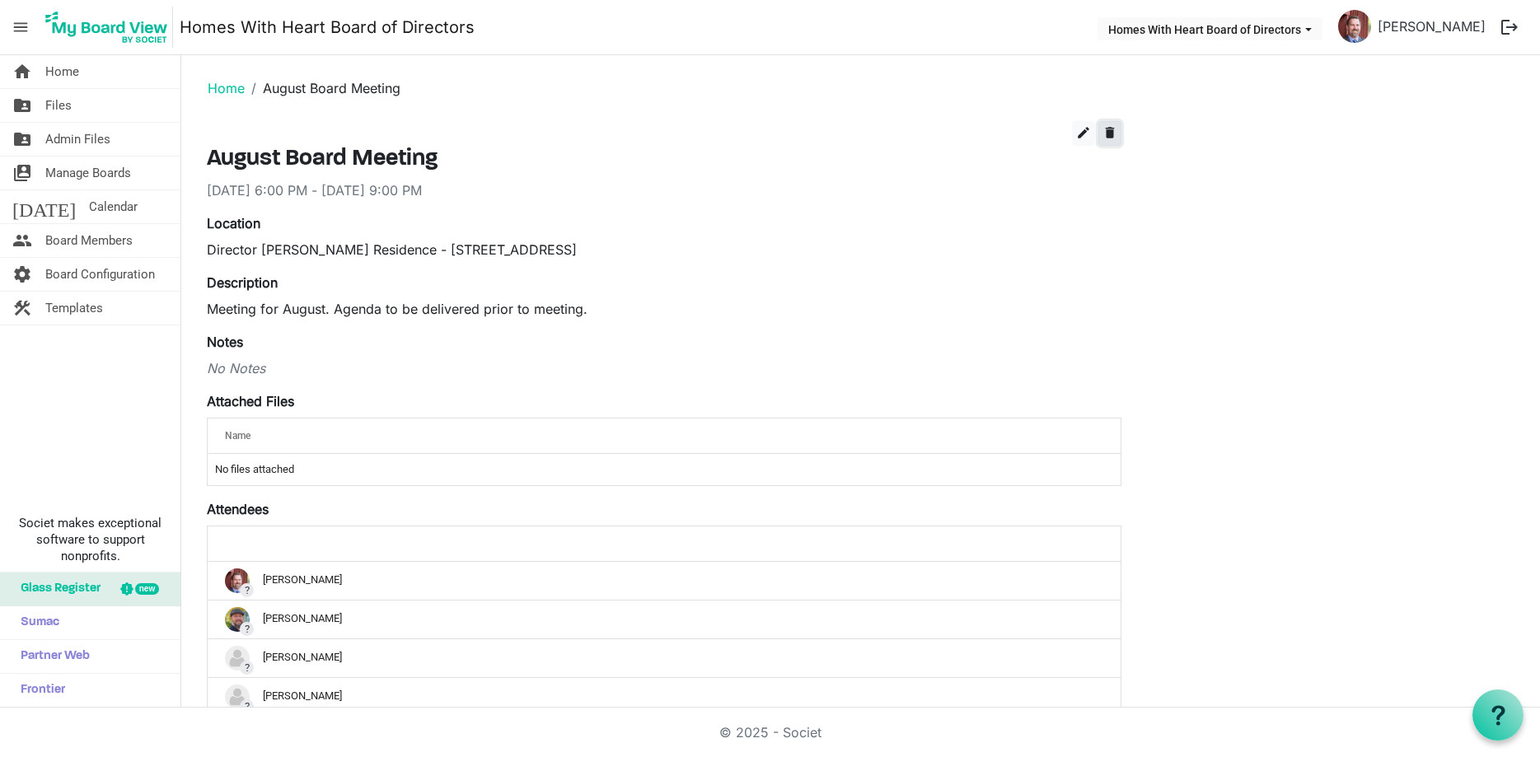
click at [1108, 132] on span "delete" at bounding box center [1109, 132] width 15 height 15
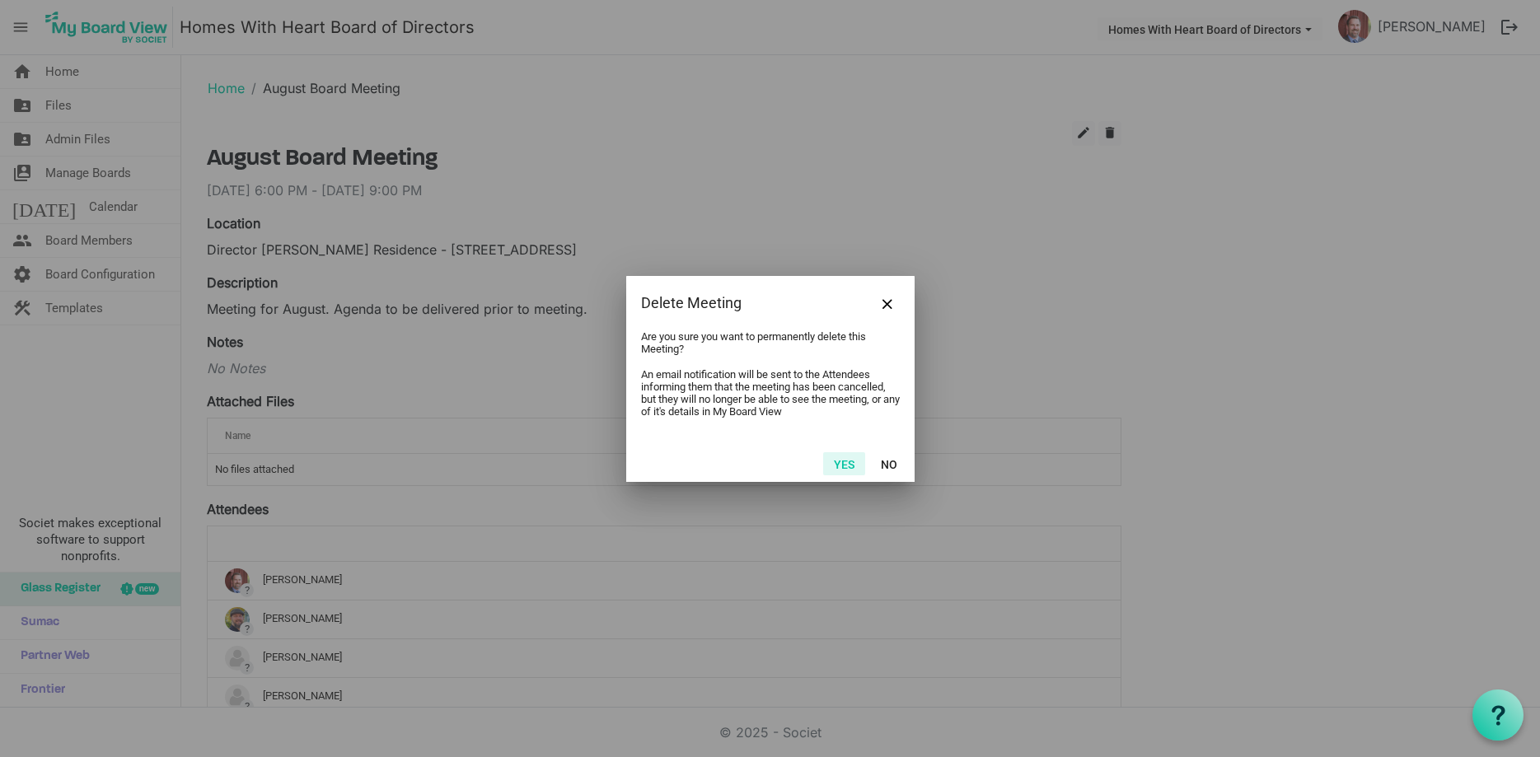
click at [844, 459] on button "Yes" at bounding box center [844, 463] width 42 height 23
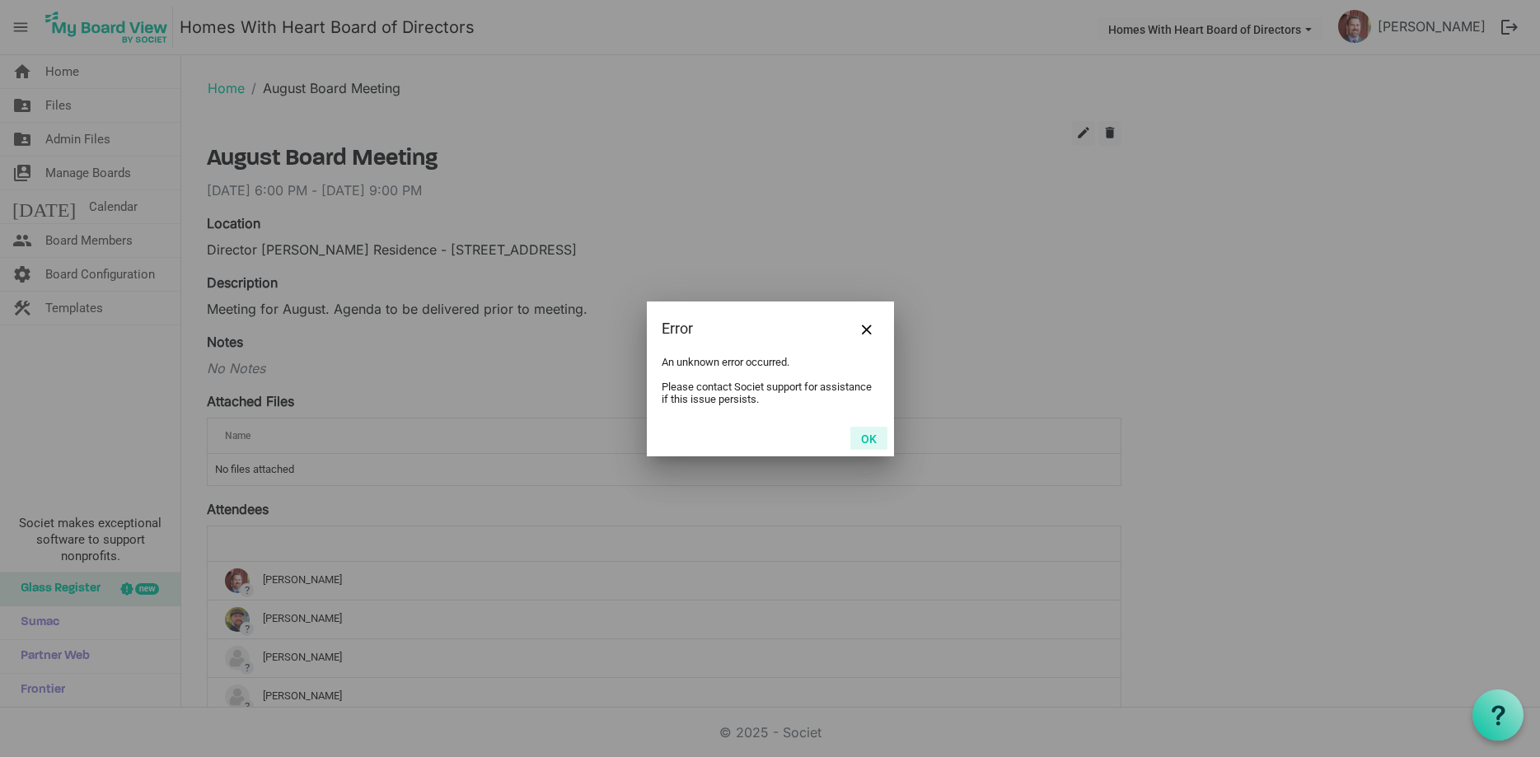
click at [874, 434] on button "OK" at bounding box center [868, 438] width 37 height 23
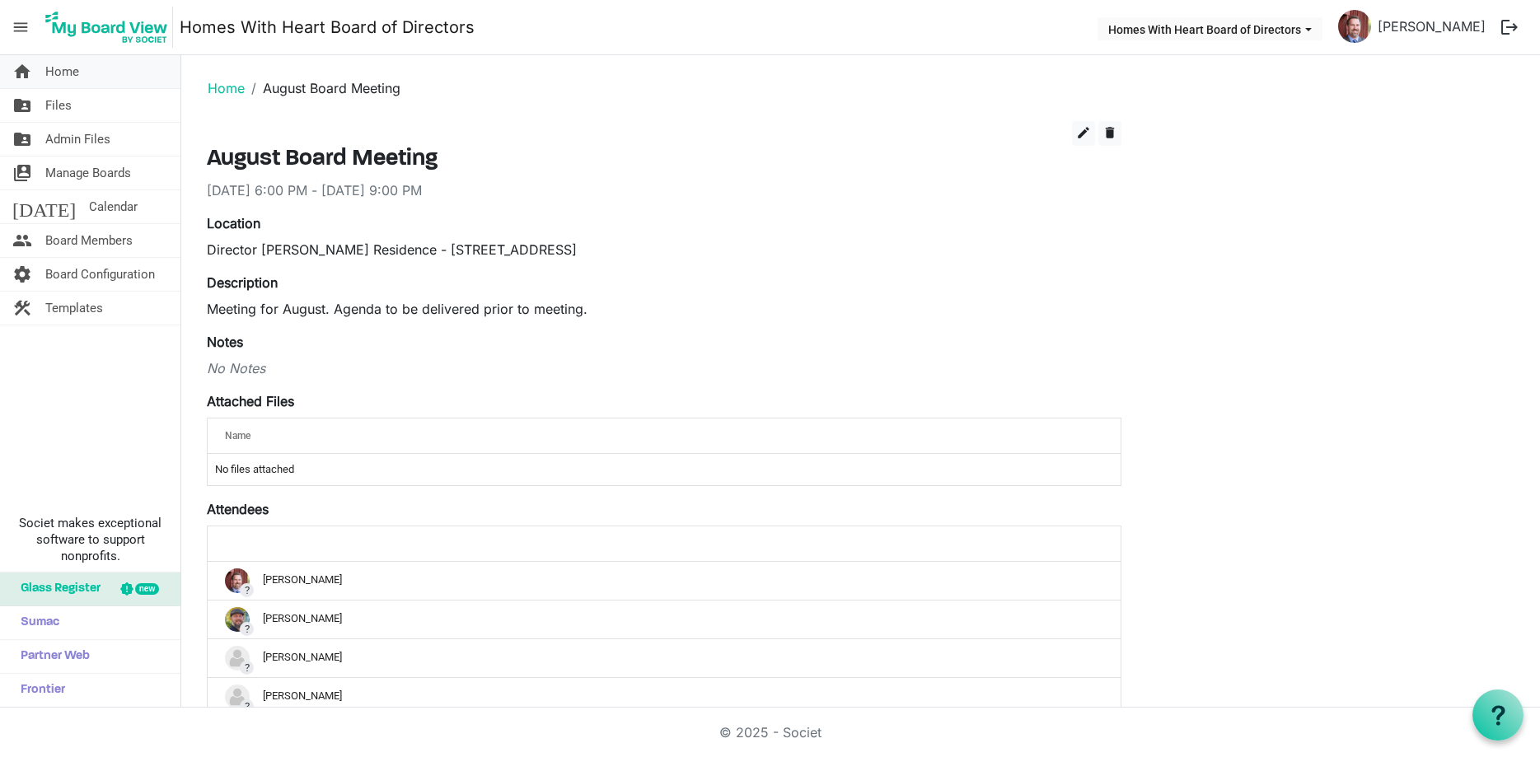
click at [63, 74] on span "Home" at bounding box center [62, 71] width 34 height 33
click at [48, 63] on span "Home" at bounding box center [62, 71] width 34 height 33
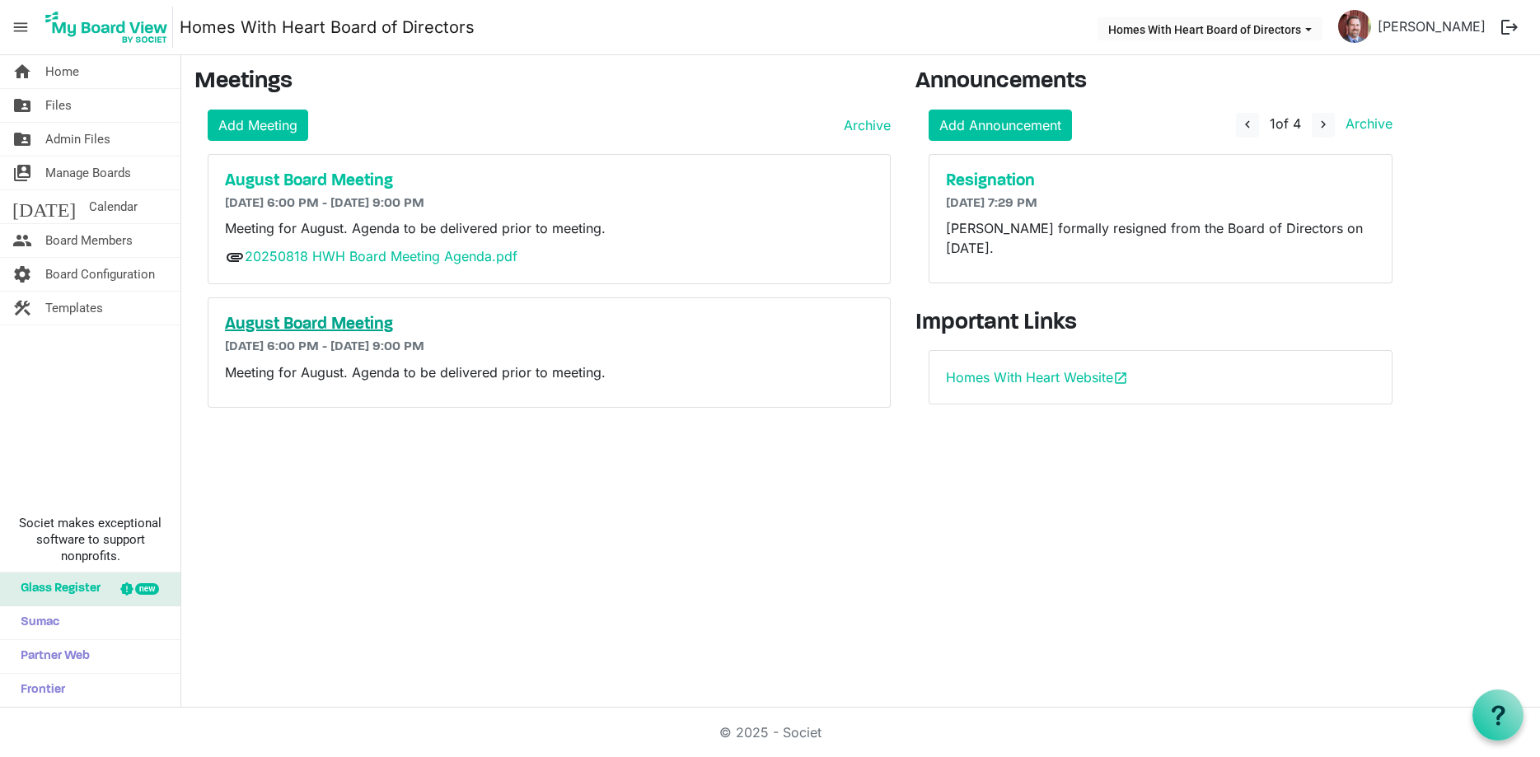
click at [297, 320] on h5 "August Board Meeting" at bounding box center [549, 325] width 648 height 20
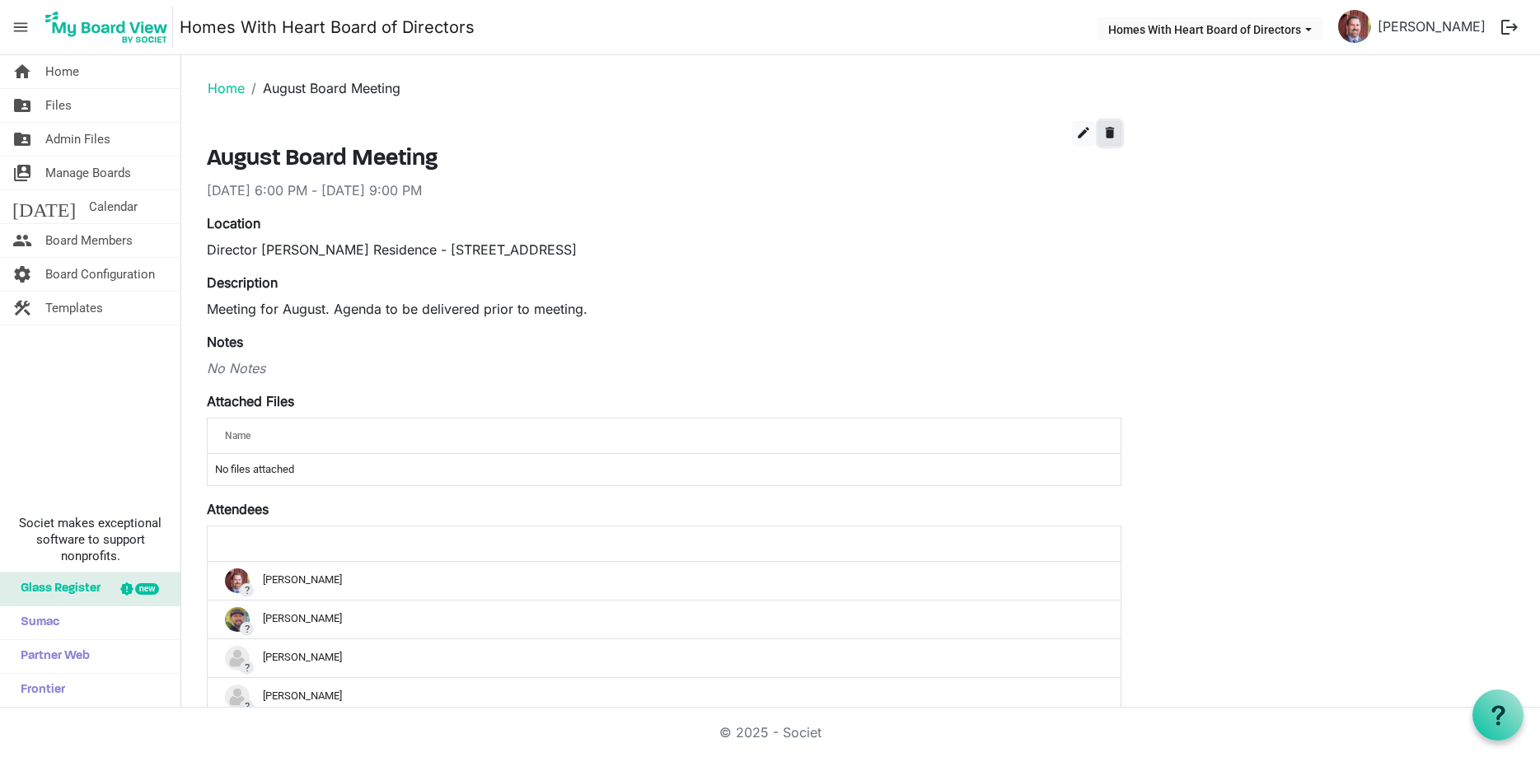
click at [1116, 132] on span "delete" at bounding box center [1109, 132] width 15 height 15
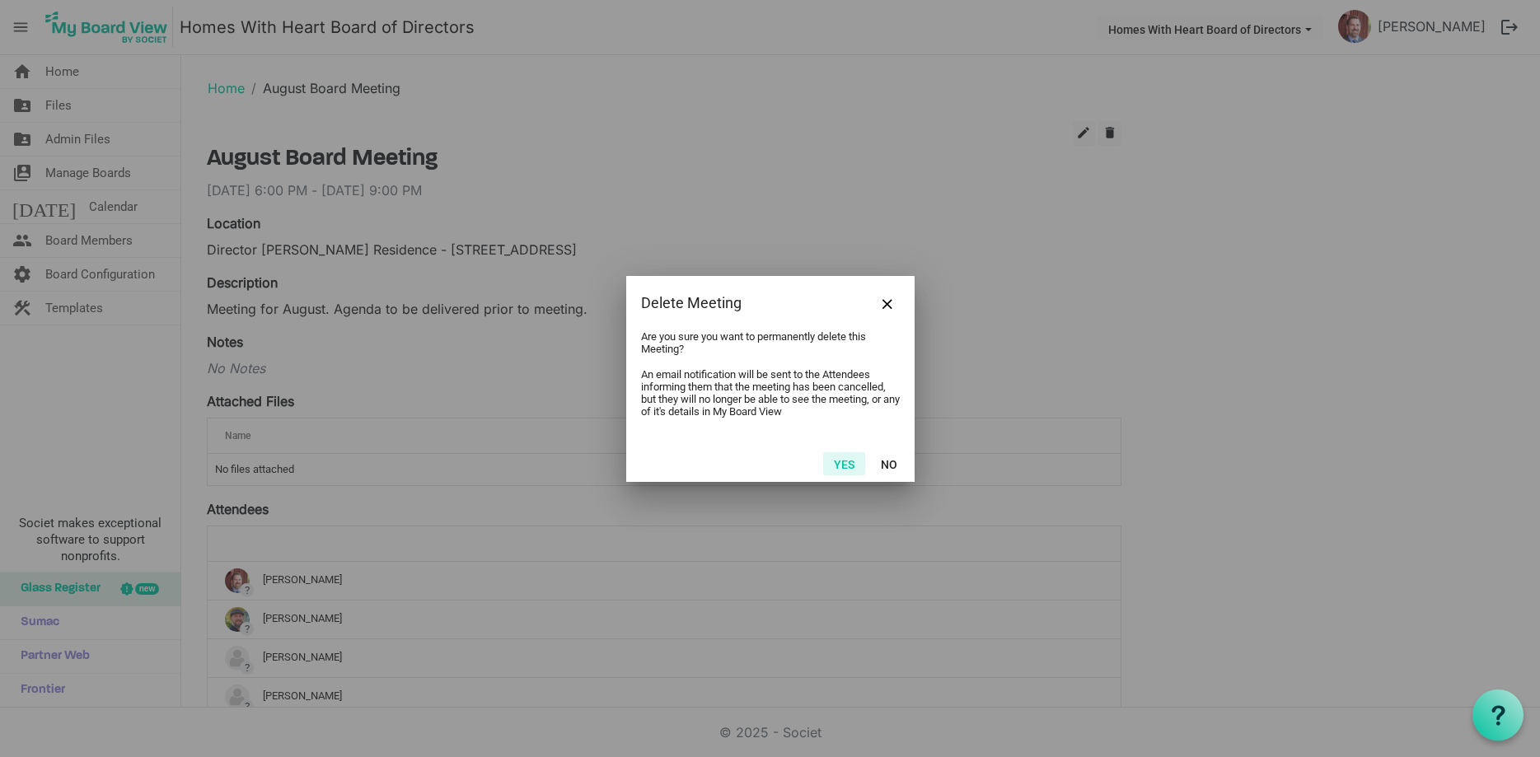
click at [836, 462] on button "Yes" at bounding box center [844, 463] width 42 height 23
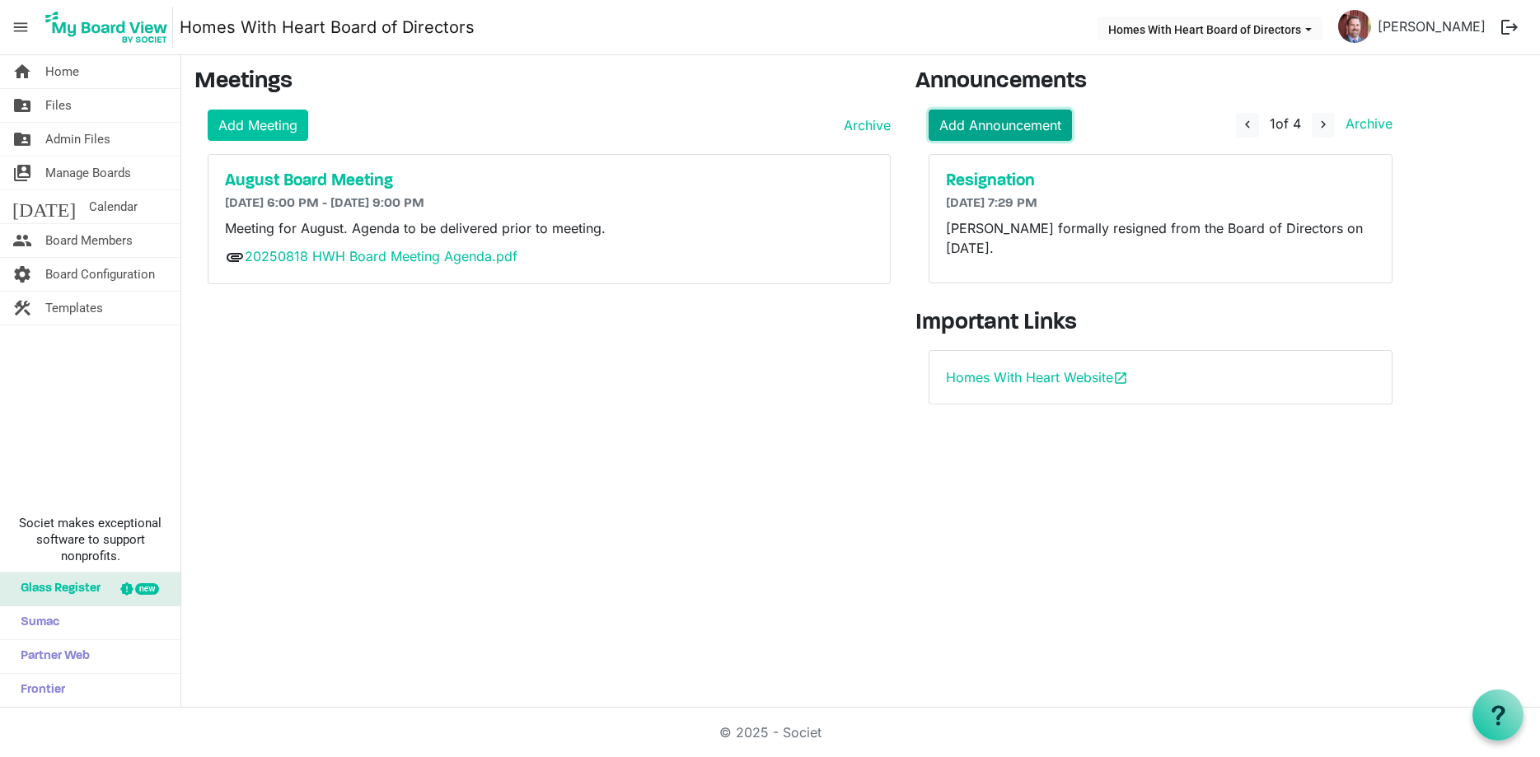
click at [1048, 124] on link "Add Announcement" at bounding box center [1000, 125] width 143 height 31
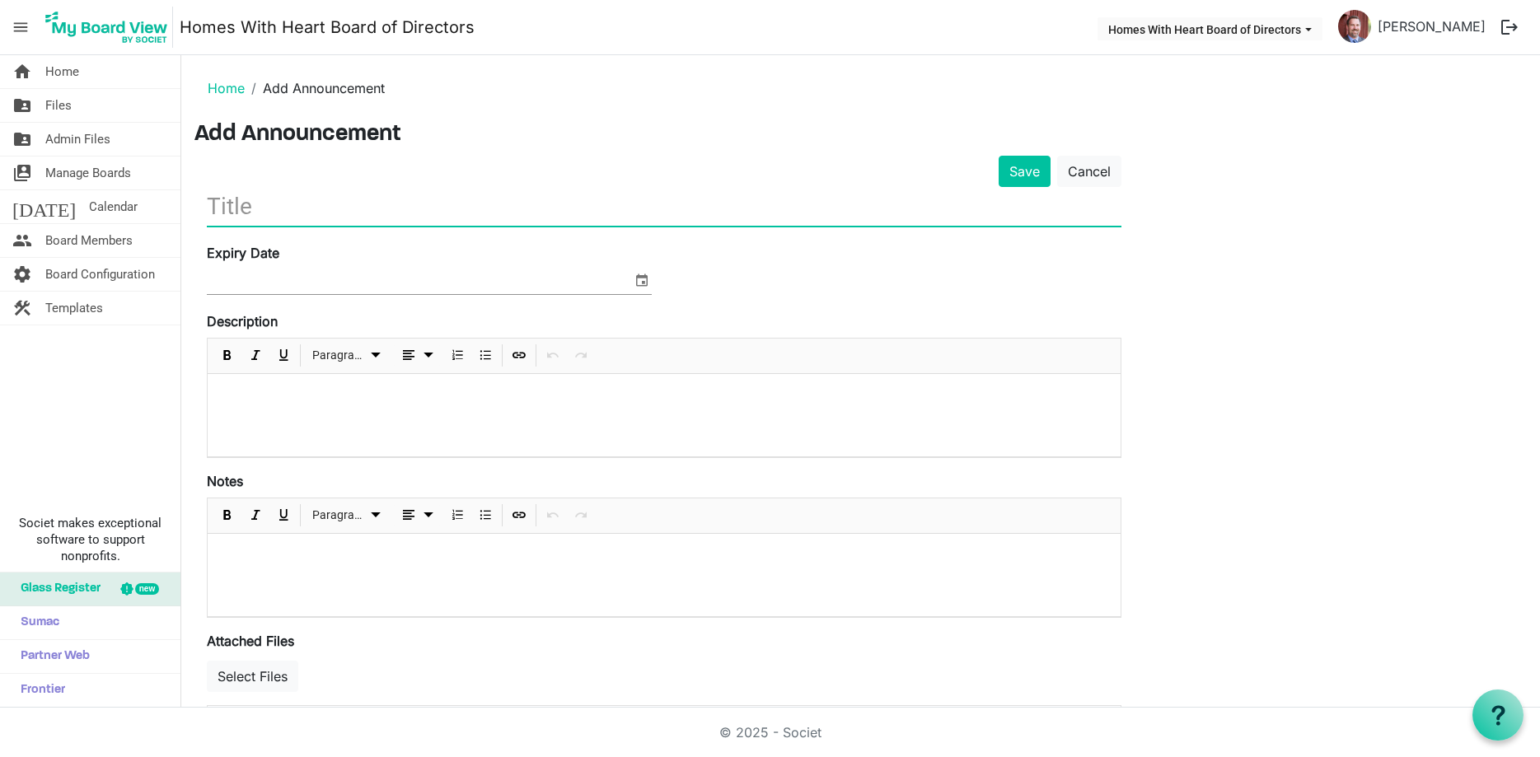
click at [531, 218] on input "text" at bounding box center [664, 206] width 915 height 39
type input "Lakewood Property"
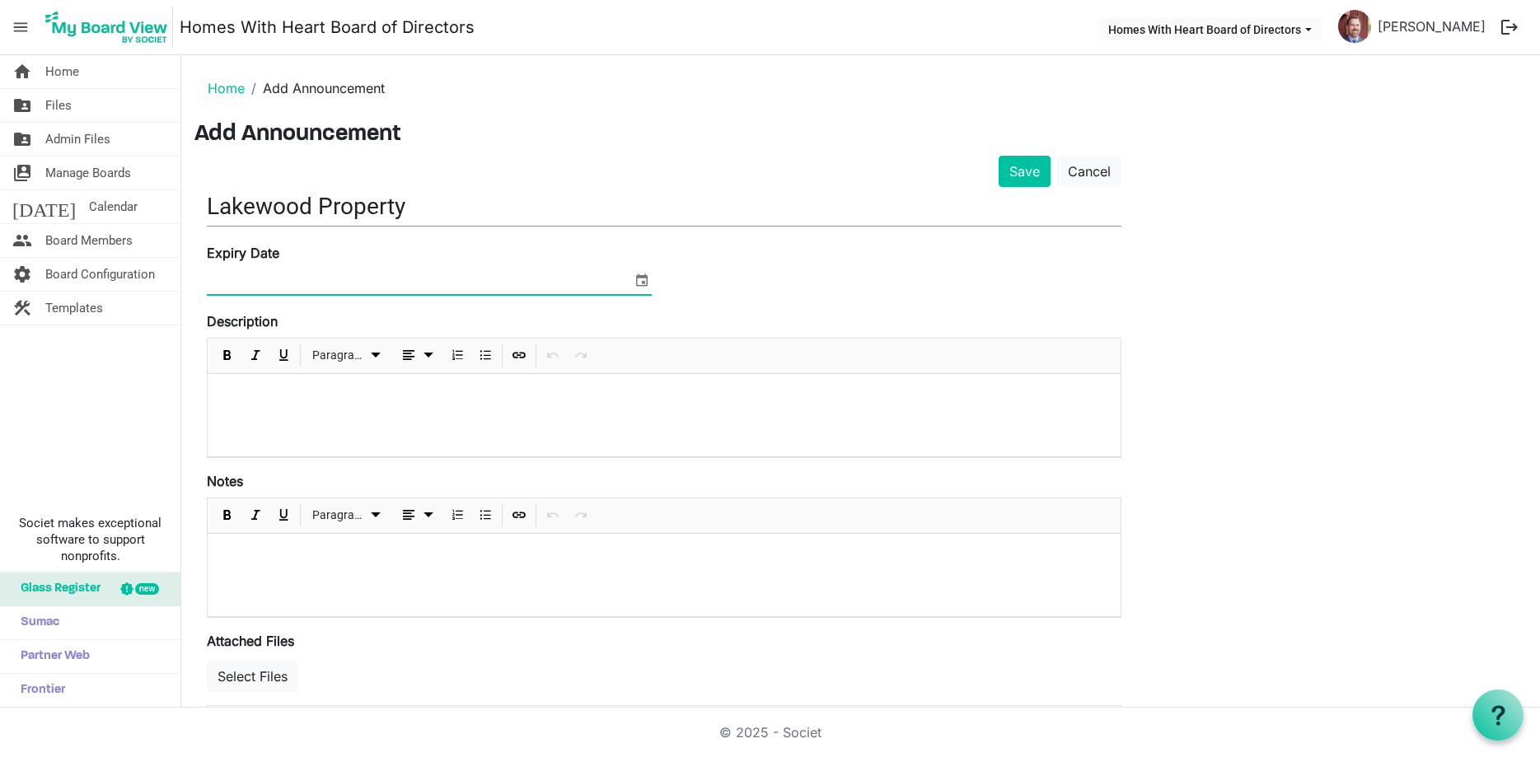
click at [468, 388] on p at bounding box center [664, 395] width 887 height 17
click at [438, 398] on p "UPDATE: Property acquisition pause" at bounding box center [664, 395] width 887 height 17
click at [322, 554] on p at bounding box center [664, 555] width 887 height 17
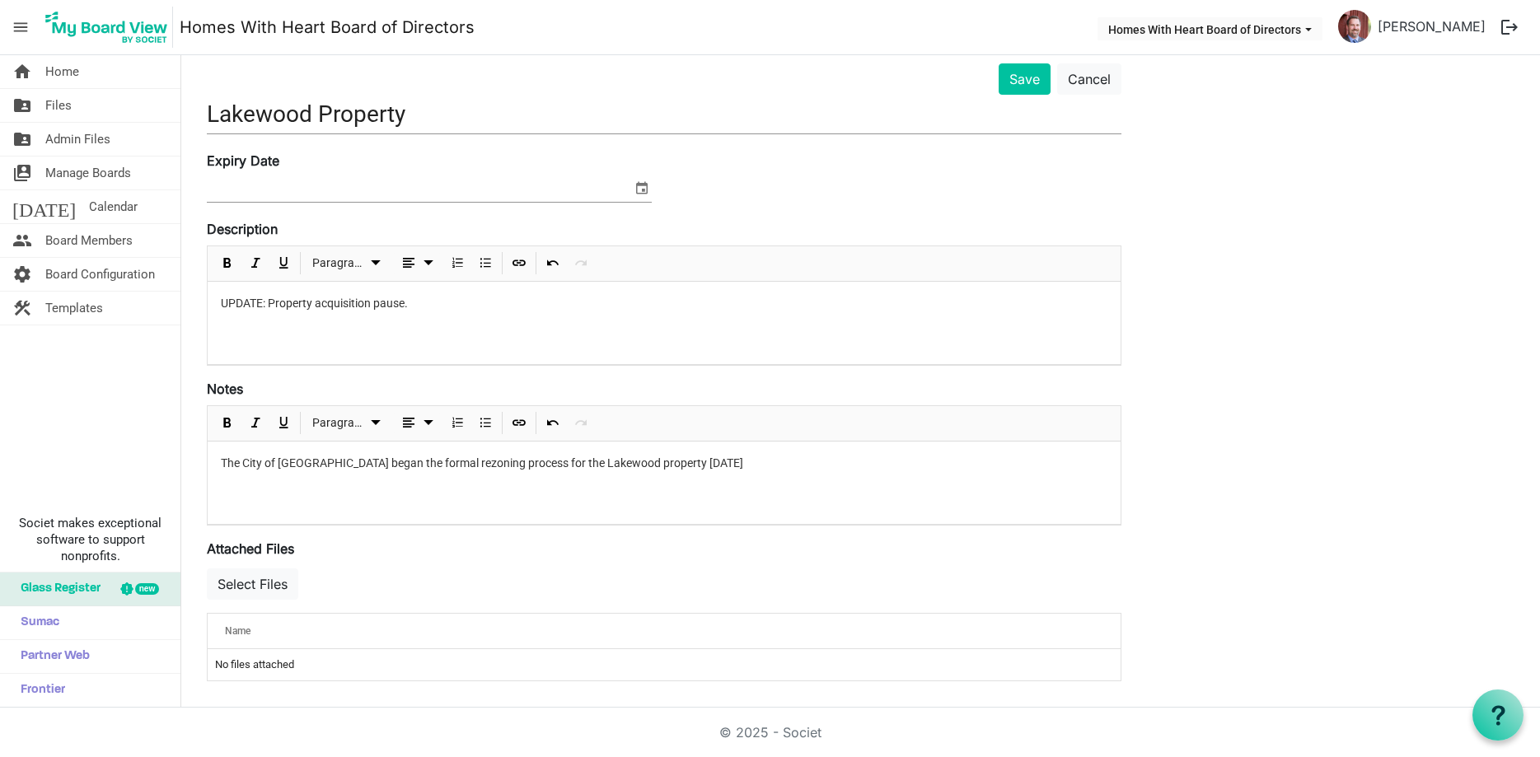
click at [724, 463] on p "The City of [GEOGRAPHIC_DATA] began the formal rezoning process for the Lakewoo…" at bounding box center [664, 463] width 887 height 17
click at [767, 460] on p "The City of [GEOGRAPHIC_DATA] began the formal rezoning process for the Lakewoo…" at bounding box center [664, 463] width 887 height 17
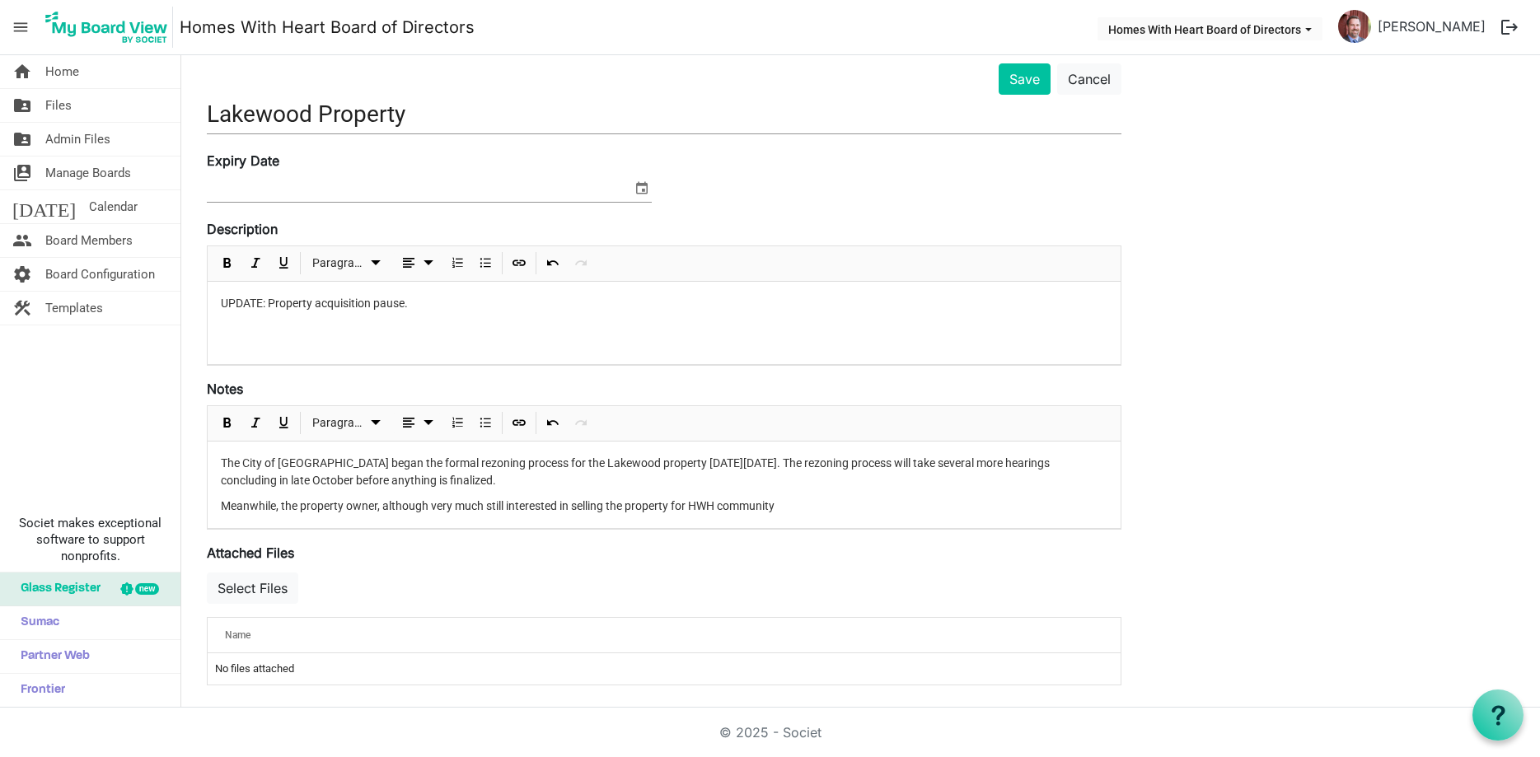
drag, startPoint x: 685, startPoint y: 504, endPoint x: 697, endPoint y: 501, distance: 12.0
click at [685, 506] on p "Meanwhile, the property owner, although very much still interested in selling t…" at bounding box center [664, 506] width 887 height 17
click at [816, 506] on p "Meanwhile, the property owner, although very much still interested in selling t…" at bounding box center [664, 506] width 887 height 17
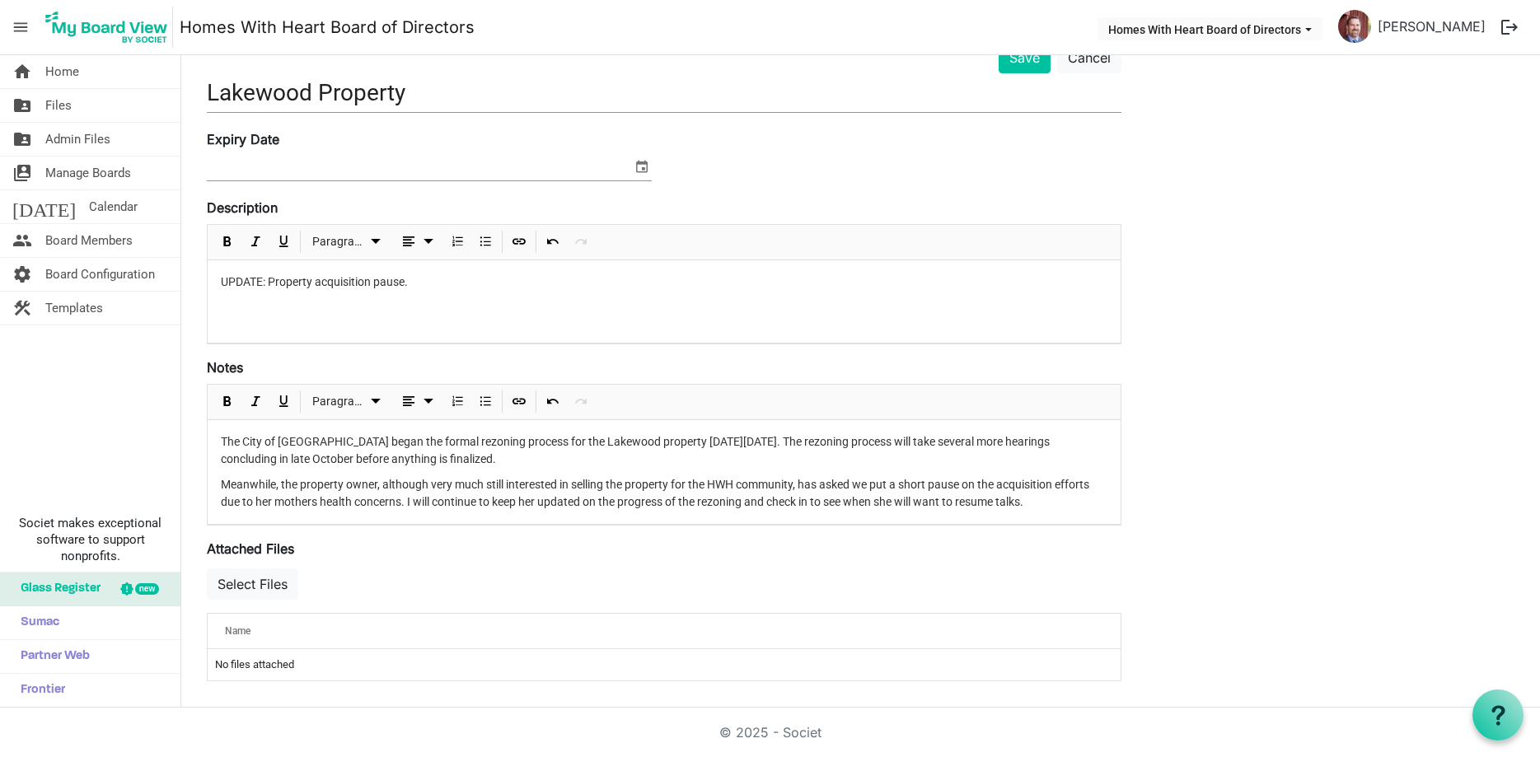
scroll to position [0, 0]
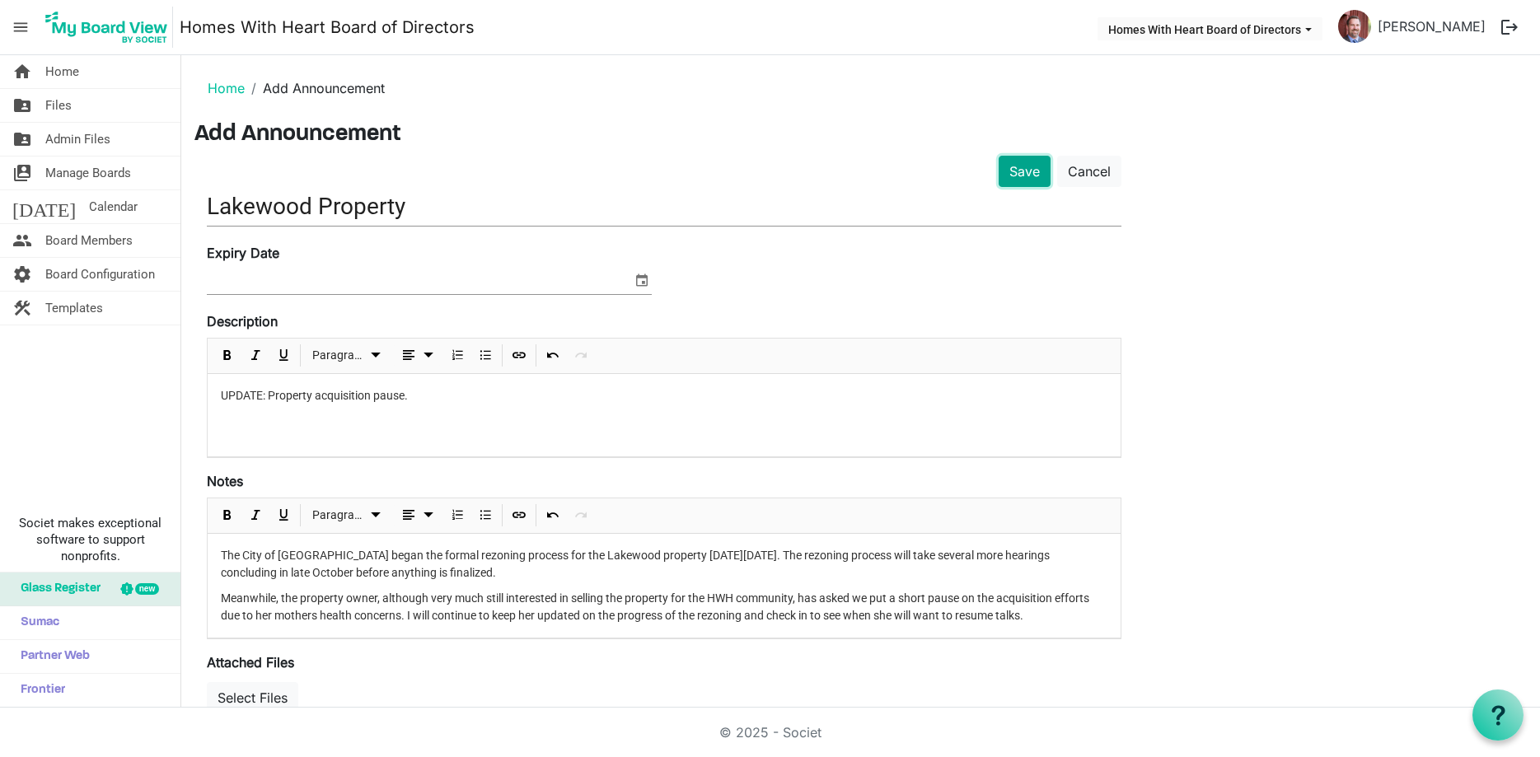
click at [1027, 181] on button "Save" at bounding box center [1025, 171] width 52 height 31
click at [1022, 171] on button "Save" at bounding box center [1025, 171] width 52 height 31
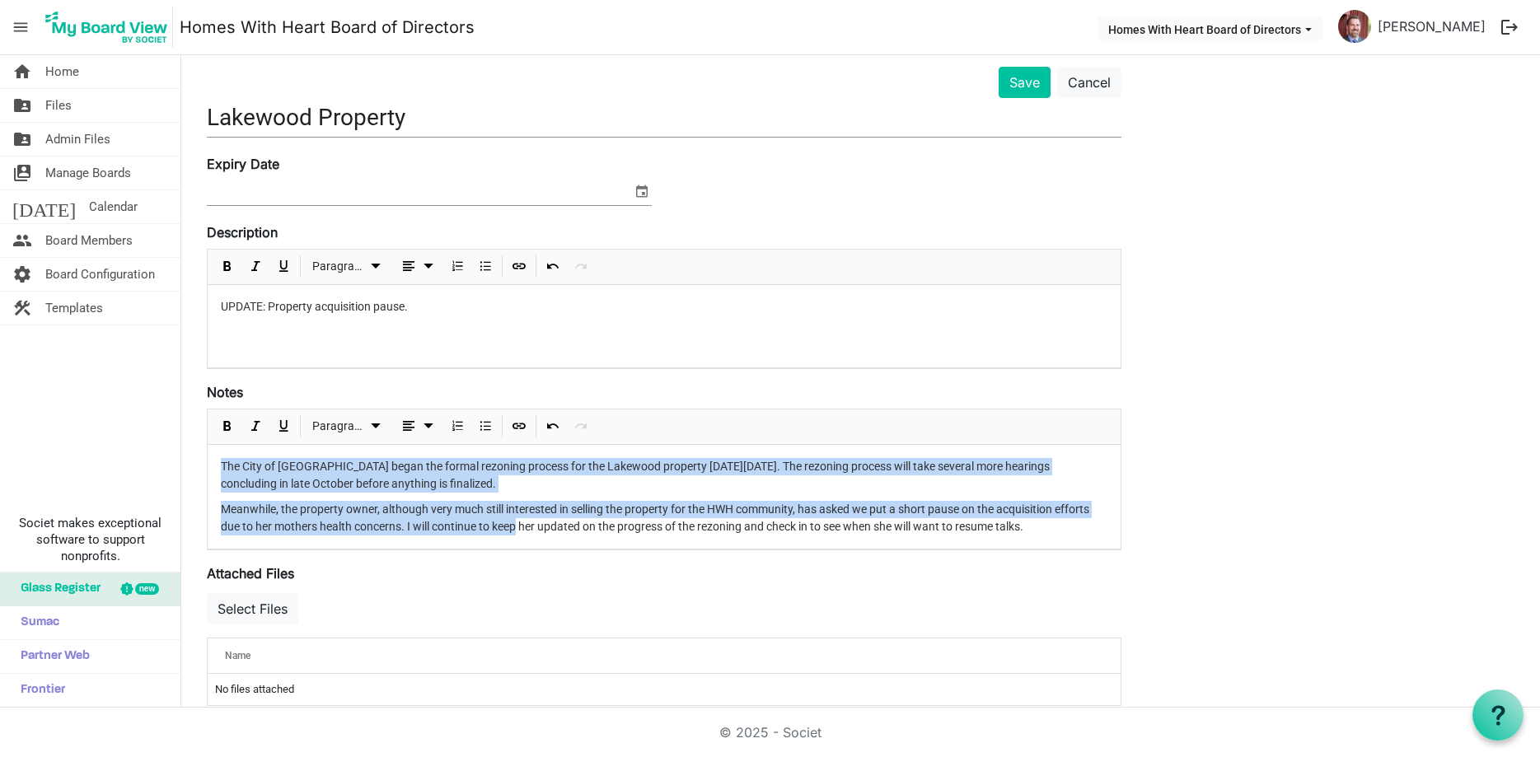
scroll to position [114, 0]
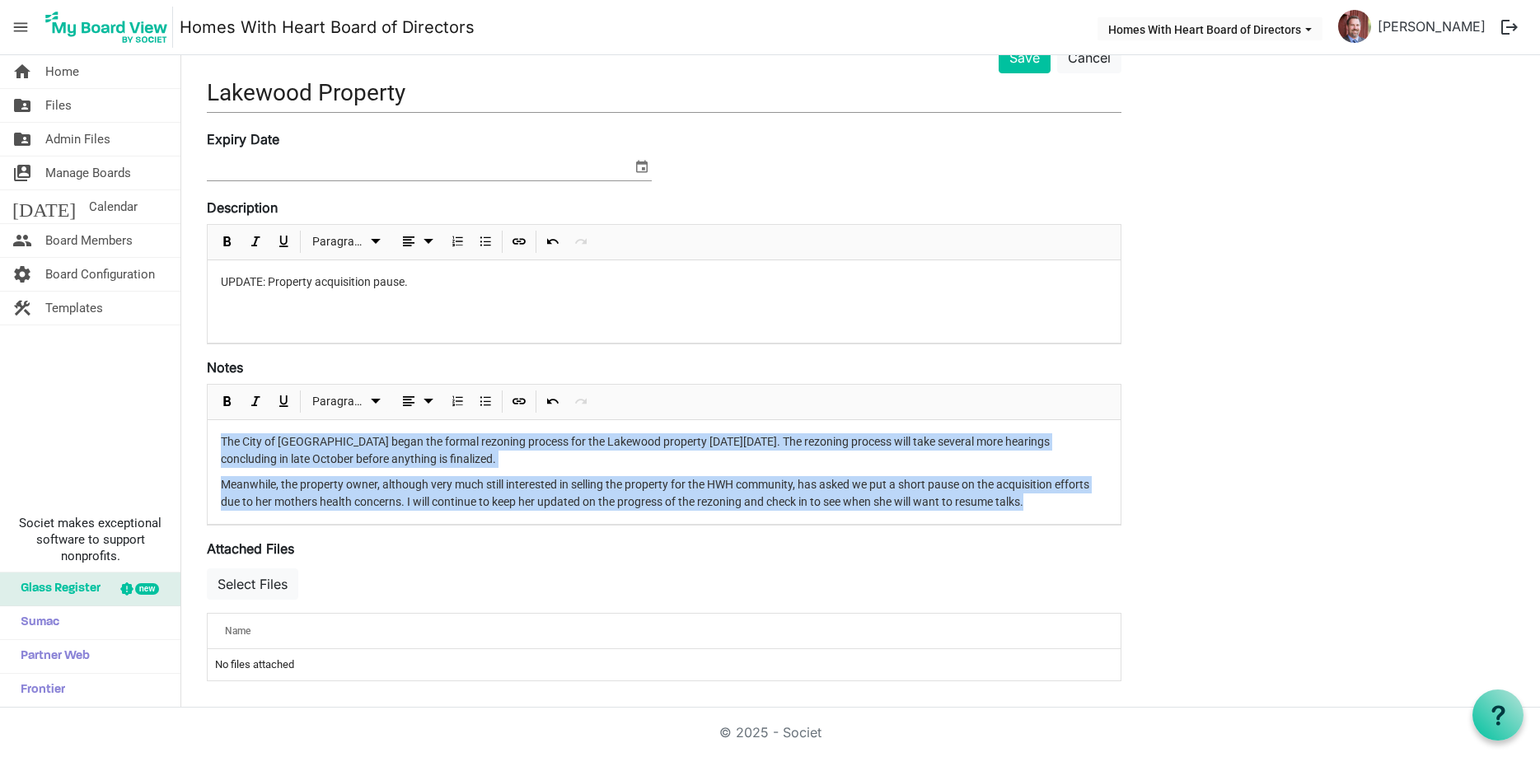
drag, startPoint x: 216, startPoint y: 554, endPoint x: 1553, endPoint y: 659, distance: 1341.4
click at [1121, 525] on div "The City of [GEOGRAPHIC_DATA] began the formal rezoning process for the Lakewoo…" at bounding box center [664, 472] width 913 height 105
copy div "The City of [GEOGRAPHIC_DATA] began the formal rezoning process for the Lakewoo…"
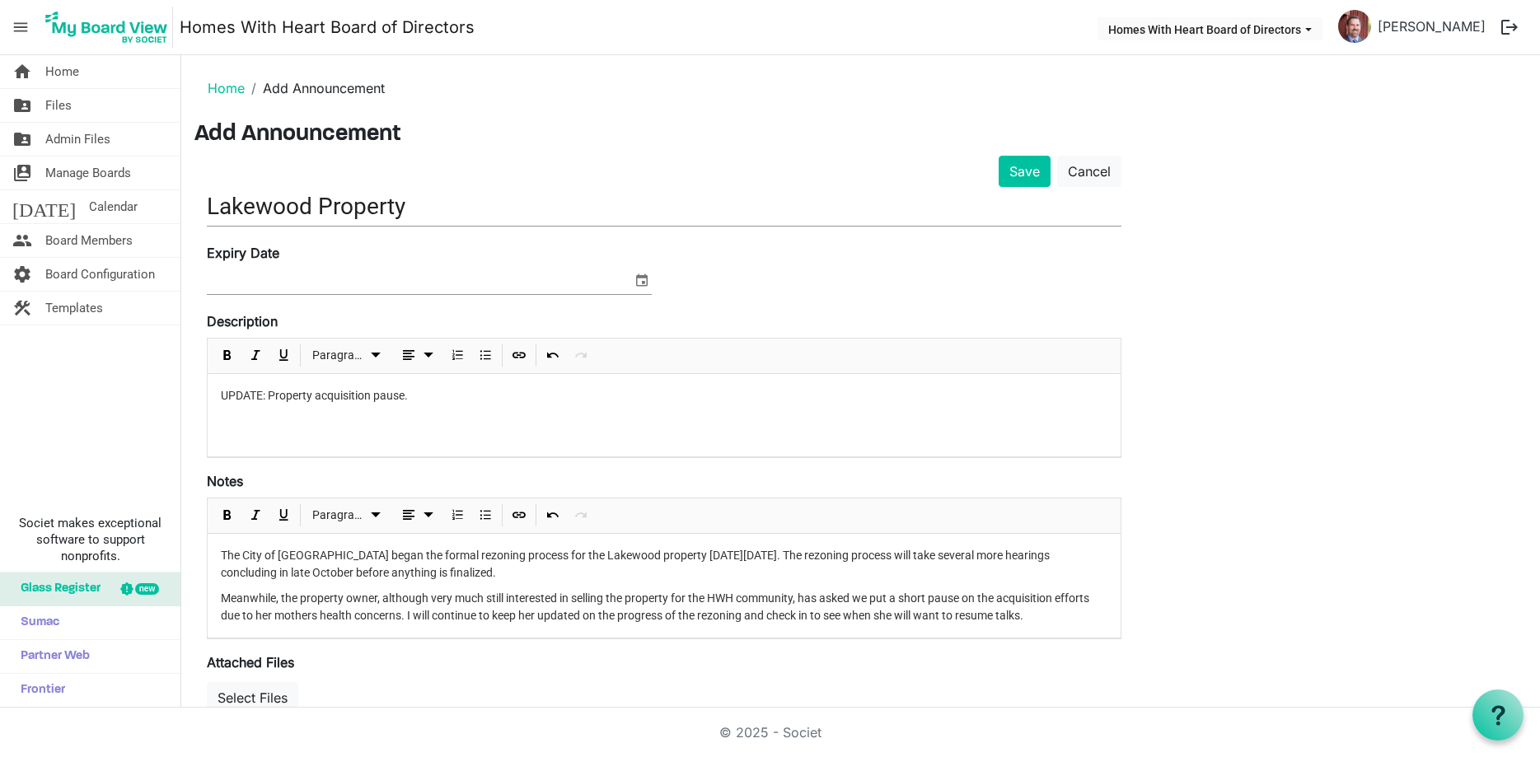
click at [1235, 470] on div "Save Cancel [GEOGRAPHIC_DATA] Property Expiry Date Description <p>UPDATE: Prope…" at bounding box center [860, 482] width 1332 height 653
click at [1014, 176] on button "Save" at bounding box center [1025, 171] width 52 height 31
click at [1017, 163] on button "Save" at bounding box center [1025, 171] width 52 height 31
